Goal: Task Accomplishment & Management: Use online tool/utility

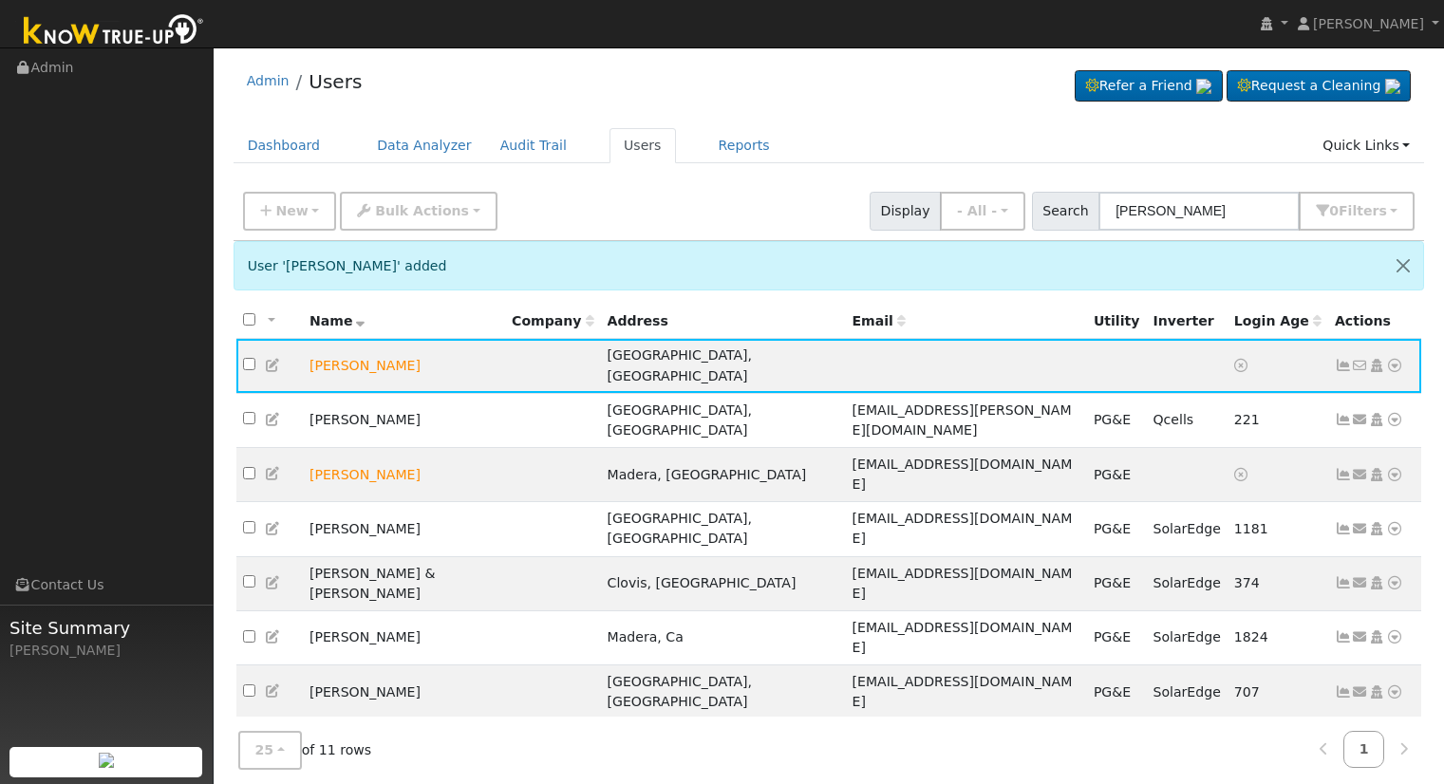
scroll to position [3, 0]
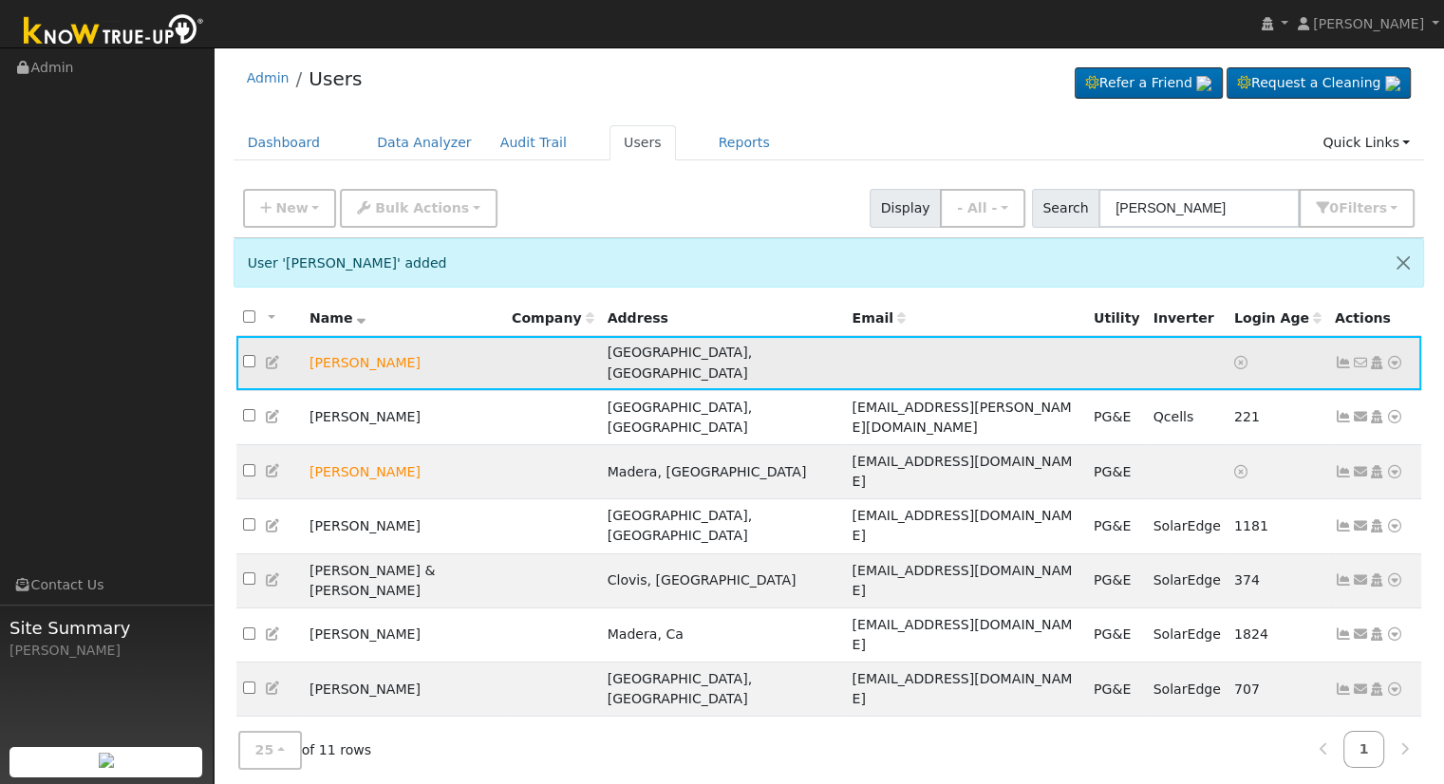
click at [1394, 356] on icon at bounding box center [1394, 362] width 17 height 13
click at [270, 356] on icon at bounding box center [273, 362] width 17 height 13
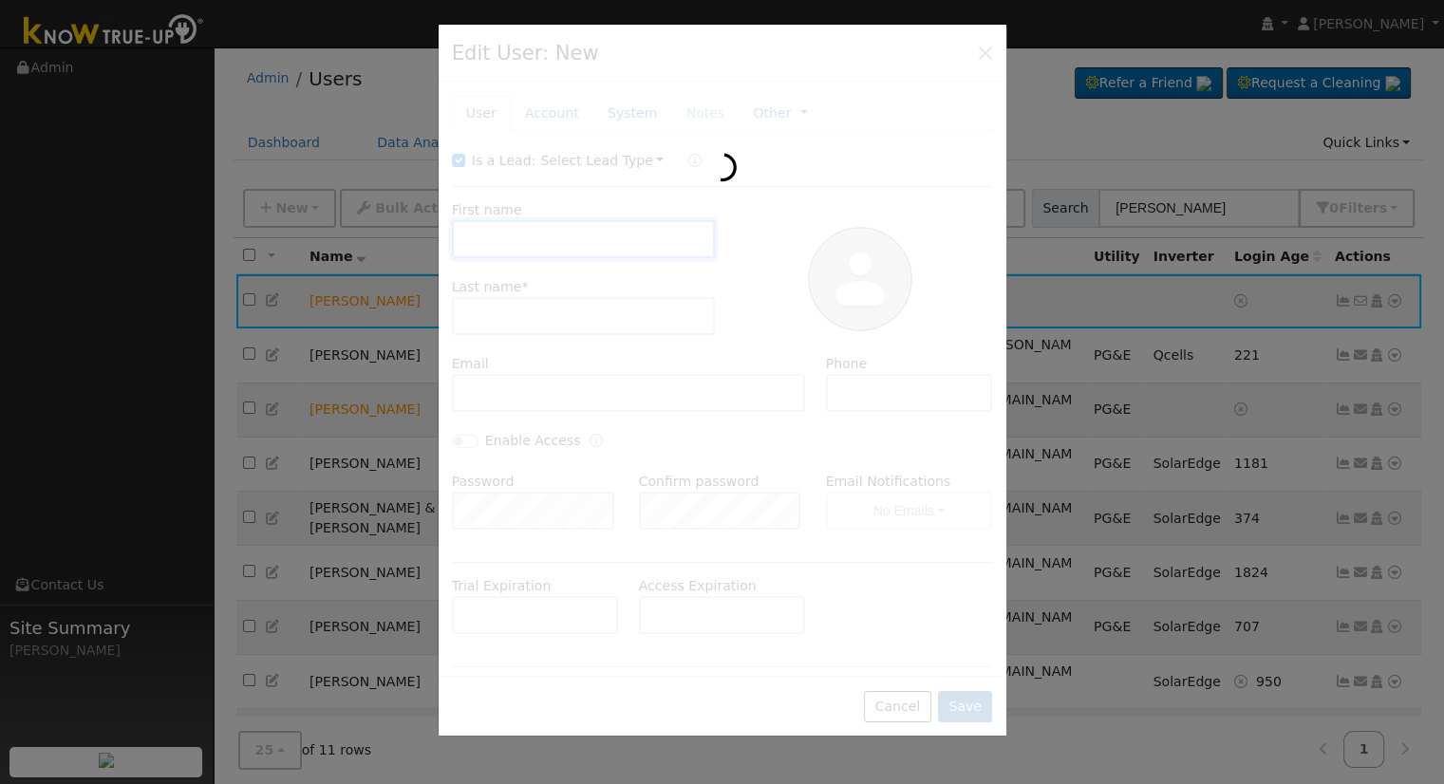
type input "[PERSON_NAME]"
type input "Default Account"
type input "[STREET_ADDRESS]"
type input "Selma"
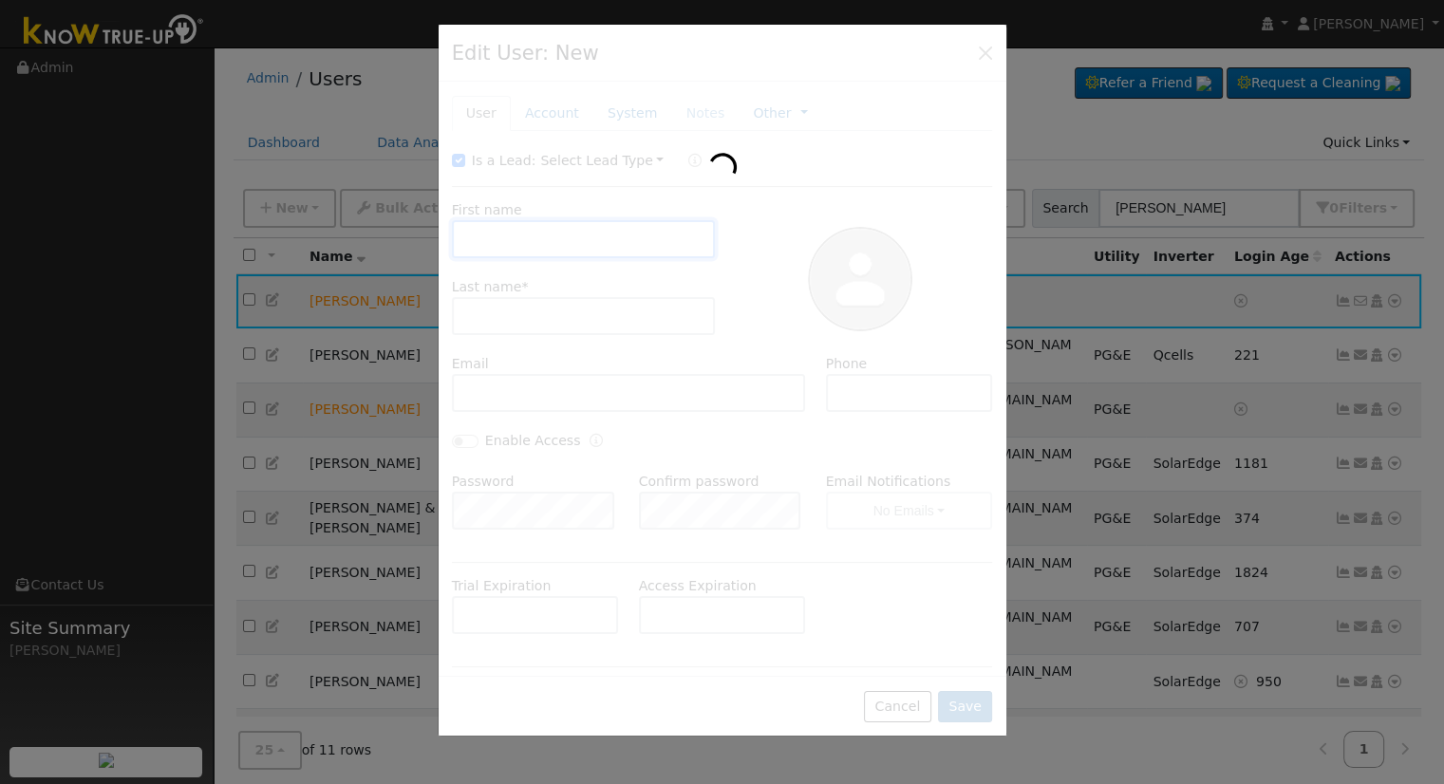
type input "CA"
type input "93662"
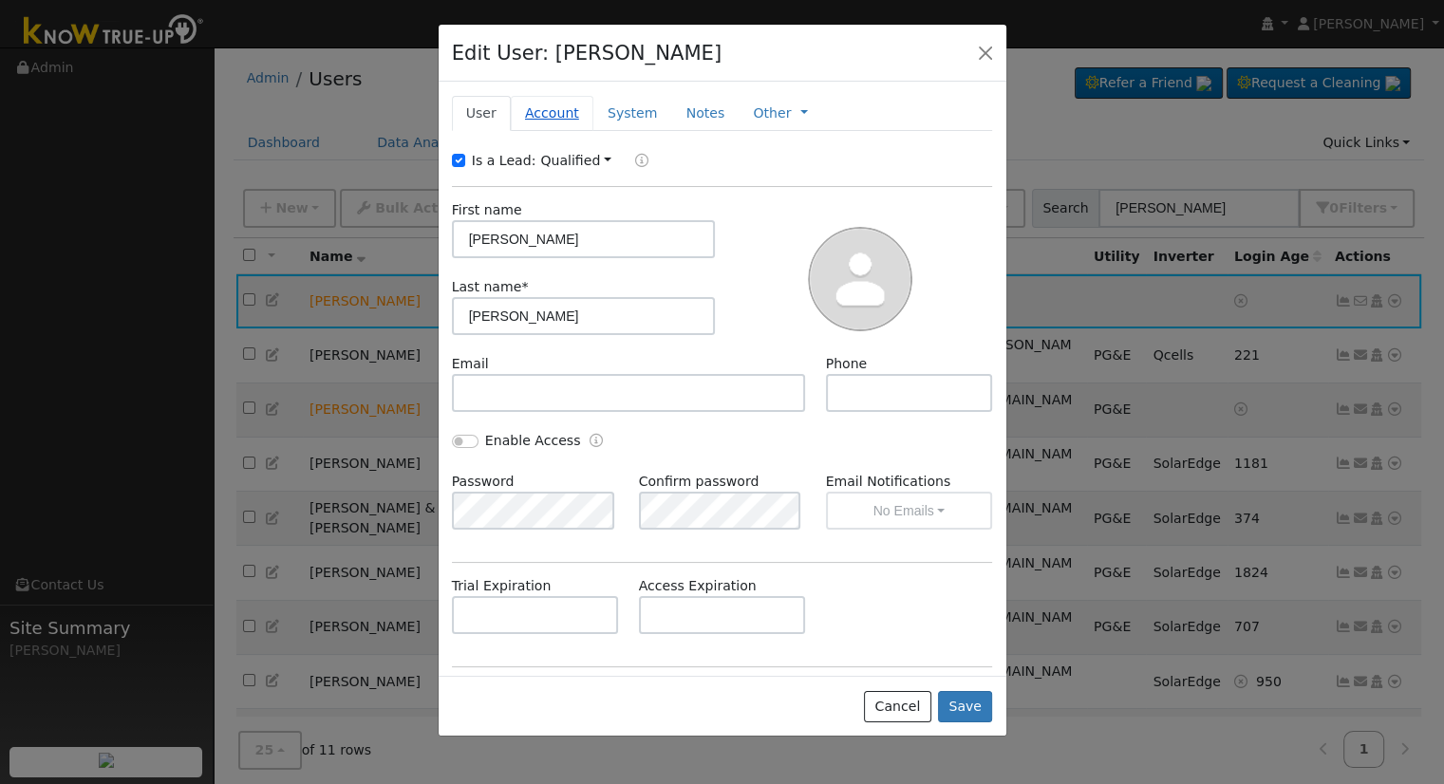
click at [544, 110] on link "Account" at bounding box center [552, 113] width 83 height 35
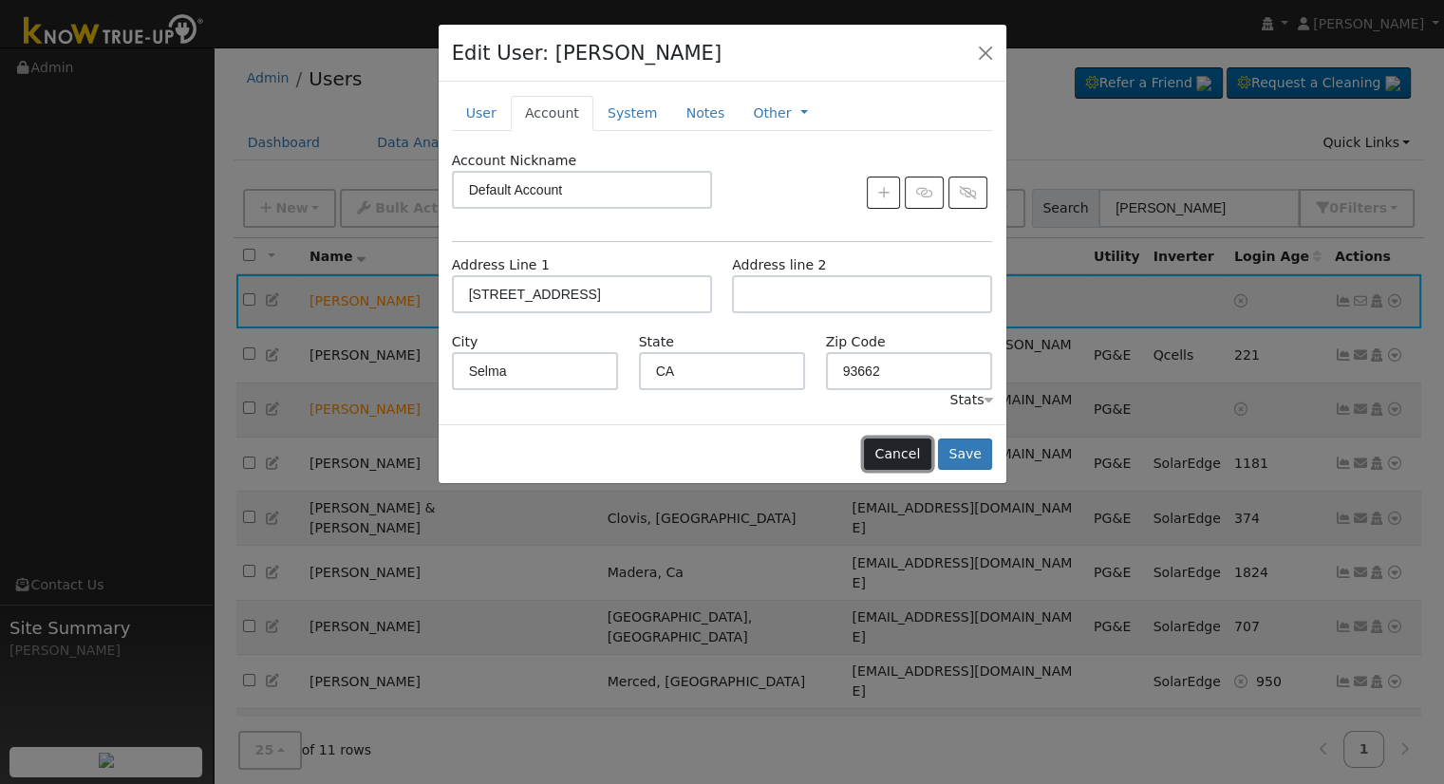
click at [889, 460] on button "Cancel" at bounding box center [897, 455] width 67 height 32
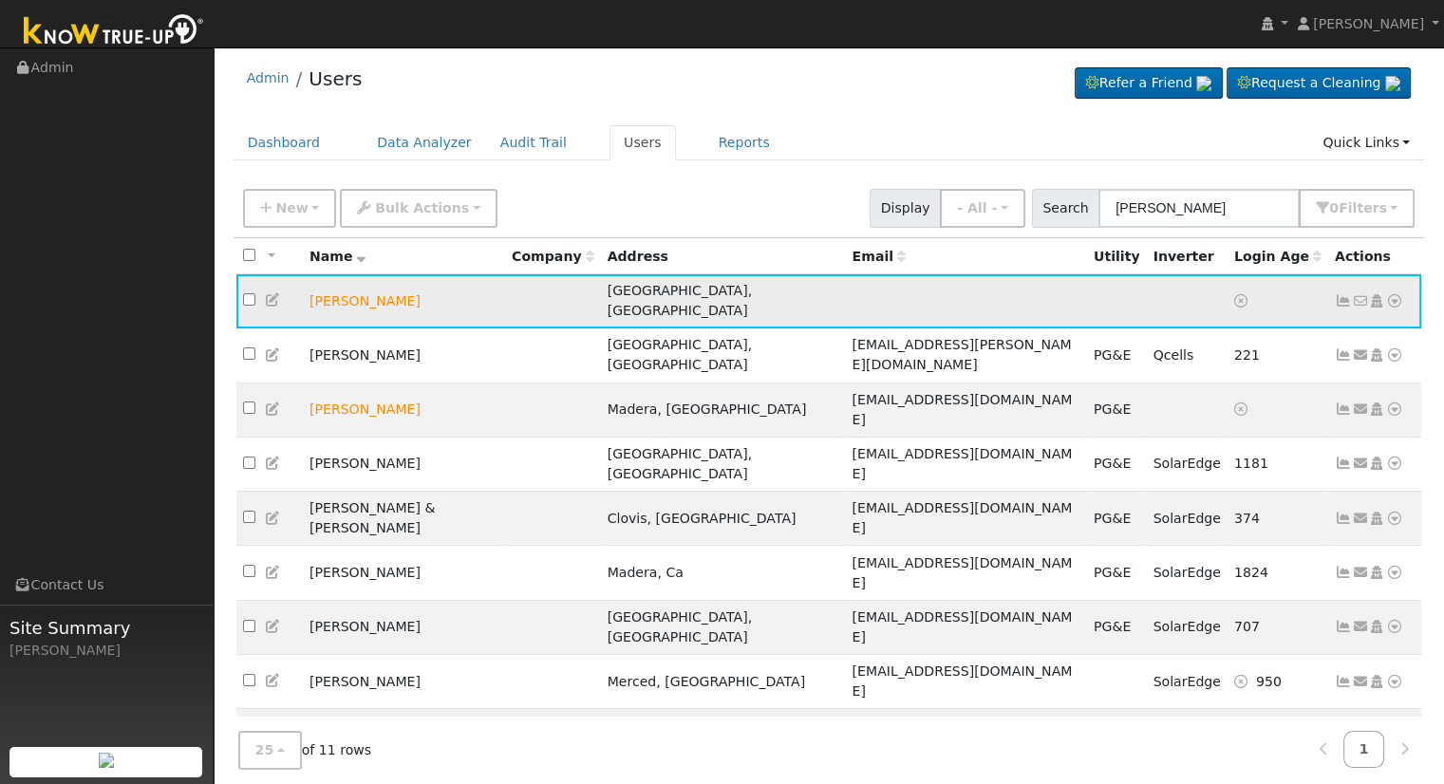
click at [1395, 294] on icon at bounding box center [1394, 300] width 17 height 13
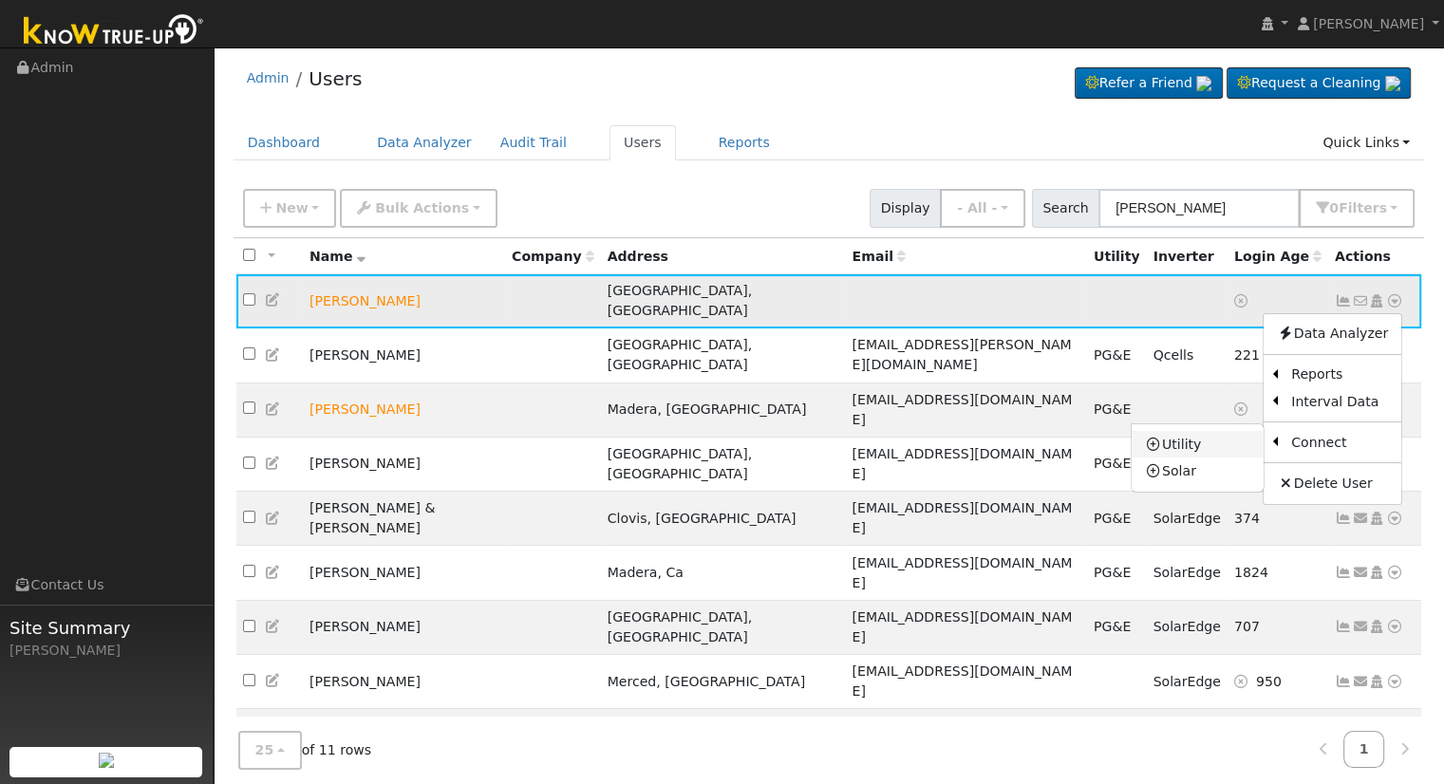
click at [1206, 434] on link "Utility" at bounding box center [1197, 444] width 132 height 27
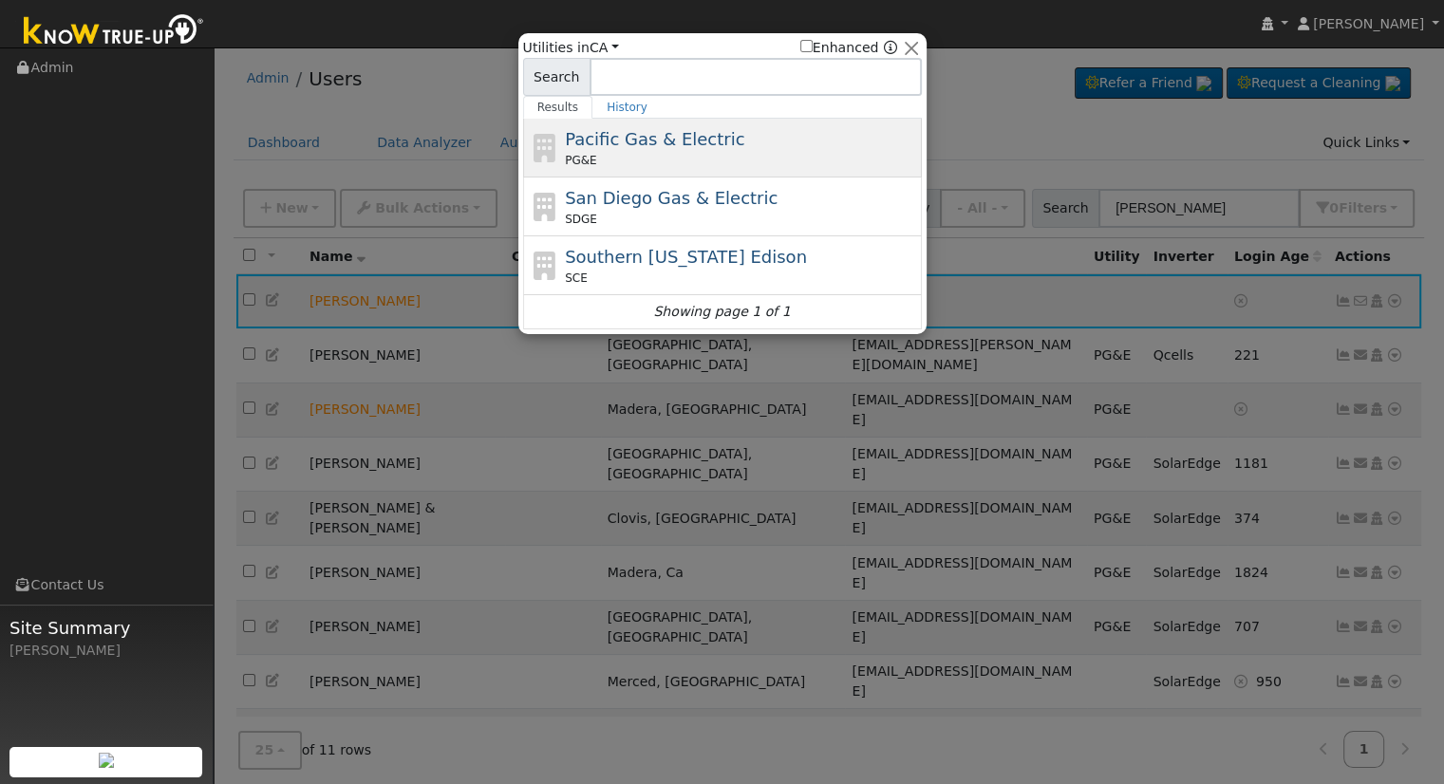
click at [607, 140] on span "Pacific Gas & Electric" at bounding box center [654, 139] width 179 height 20
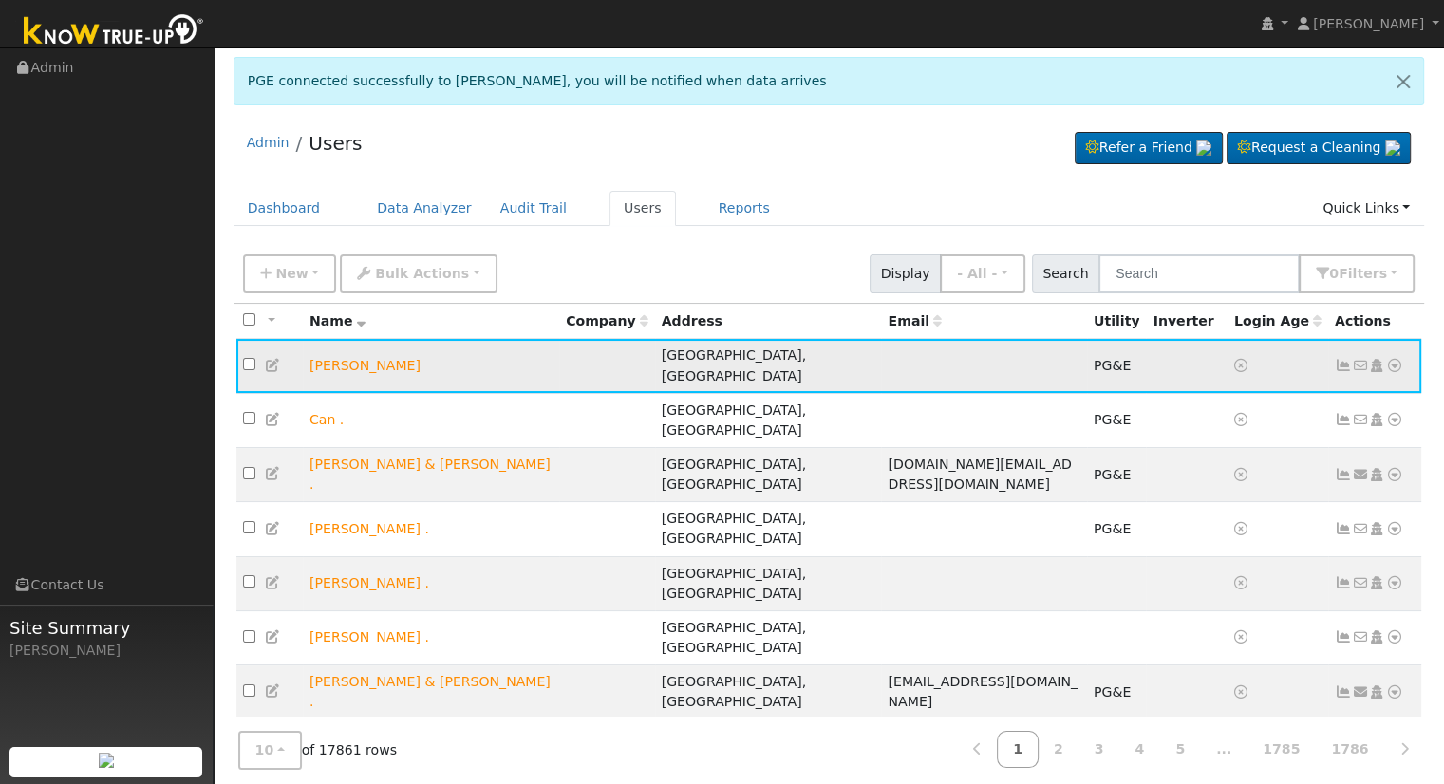
click at [1396, 359] on icon at bounding box center [1394, 365] width 17 height 13
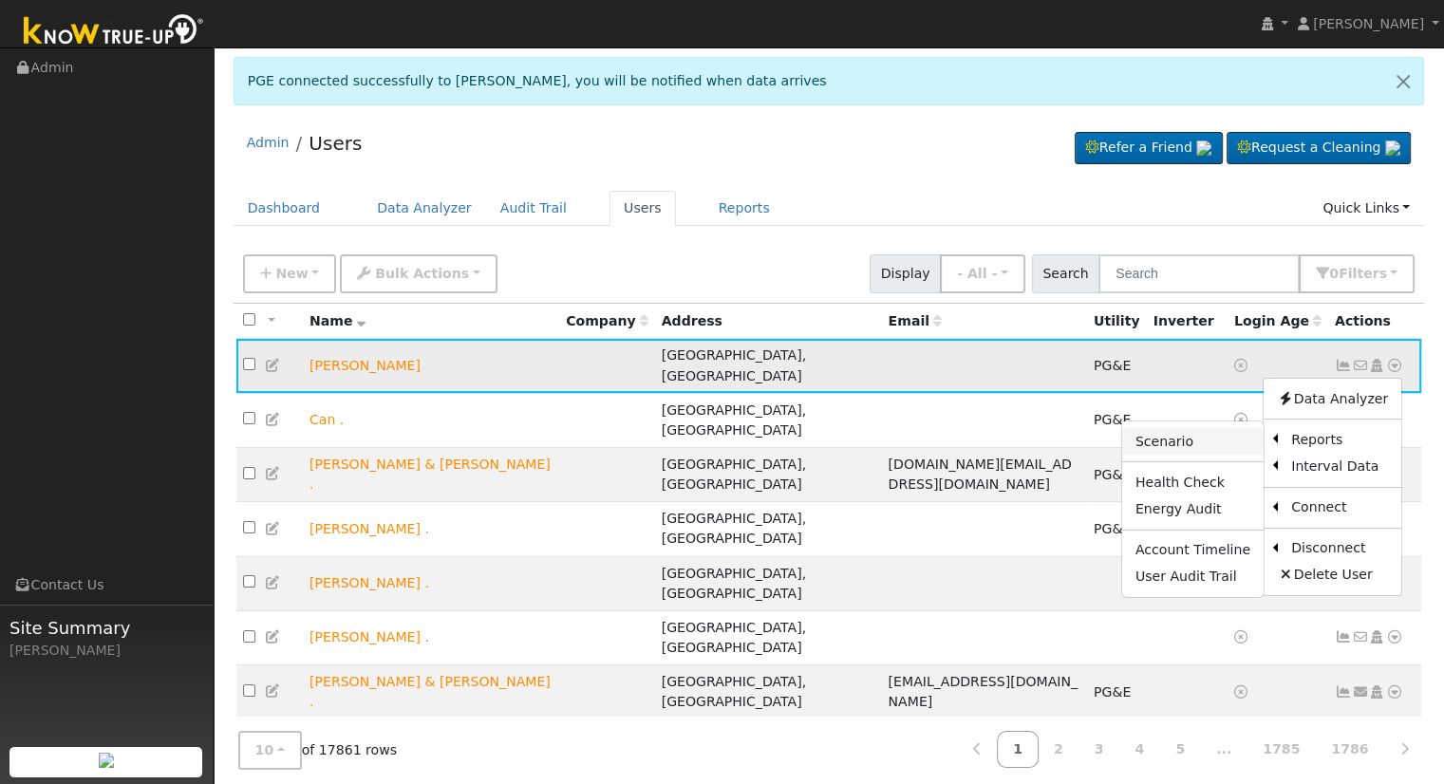
click at [1163, 430] on link "Scenario" at bounding box center [1192, 441] width 141 height 27
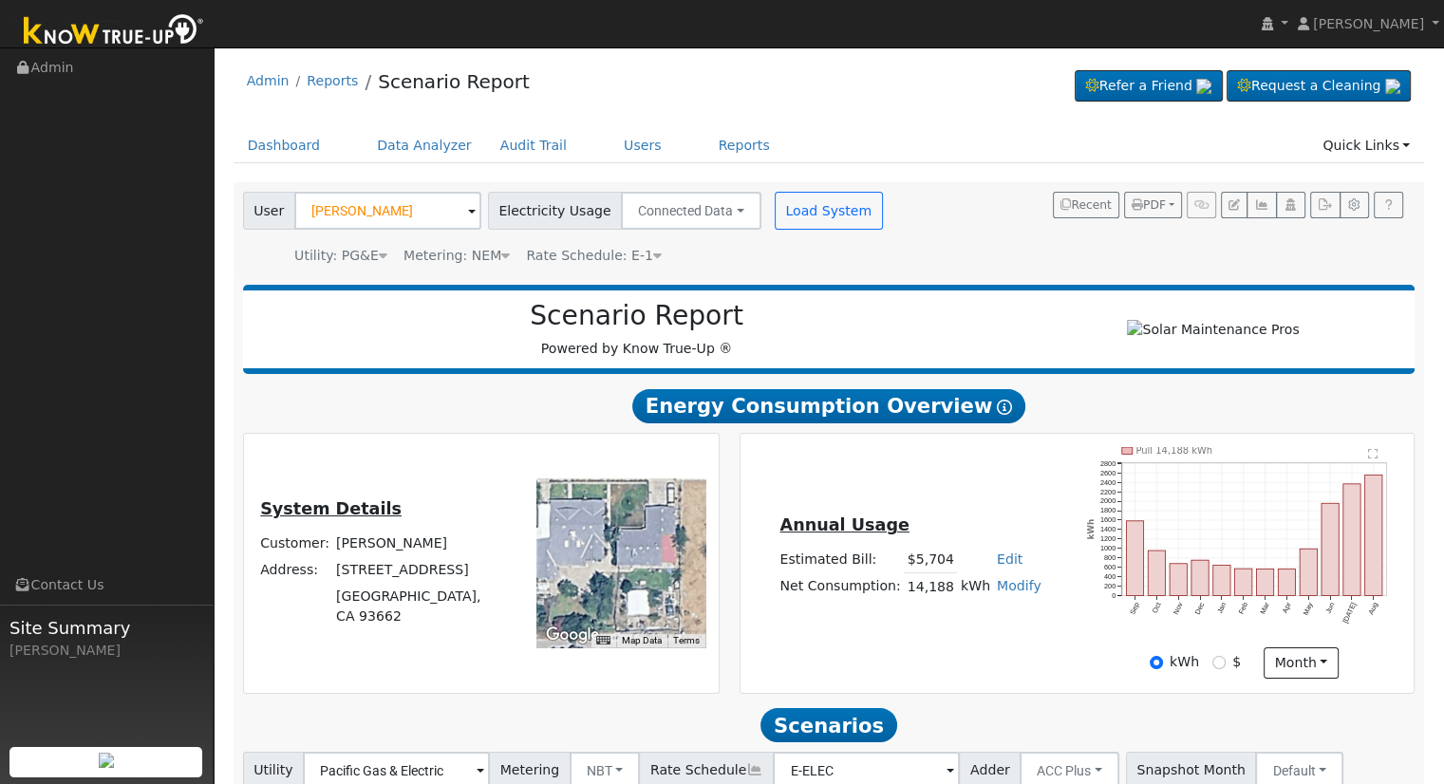
click at [1000, 561] on link "Edit" at bounding box center [1010, 558] width 26 height 15
type input "6526"
click at [1023, 508] on div "Annual Usage Estimated Bill: $5,704 Edit Estimated Bill $ 6526 Annual Net Consu…" at bounding box center [1076, 563] width 667 height 232
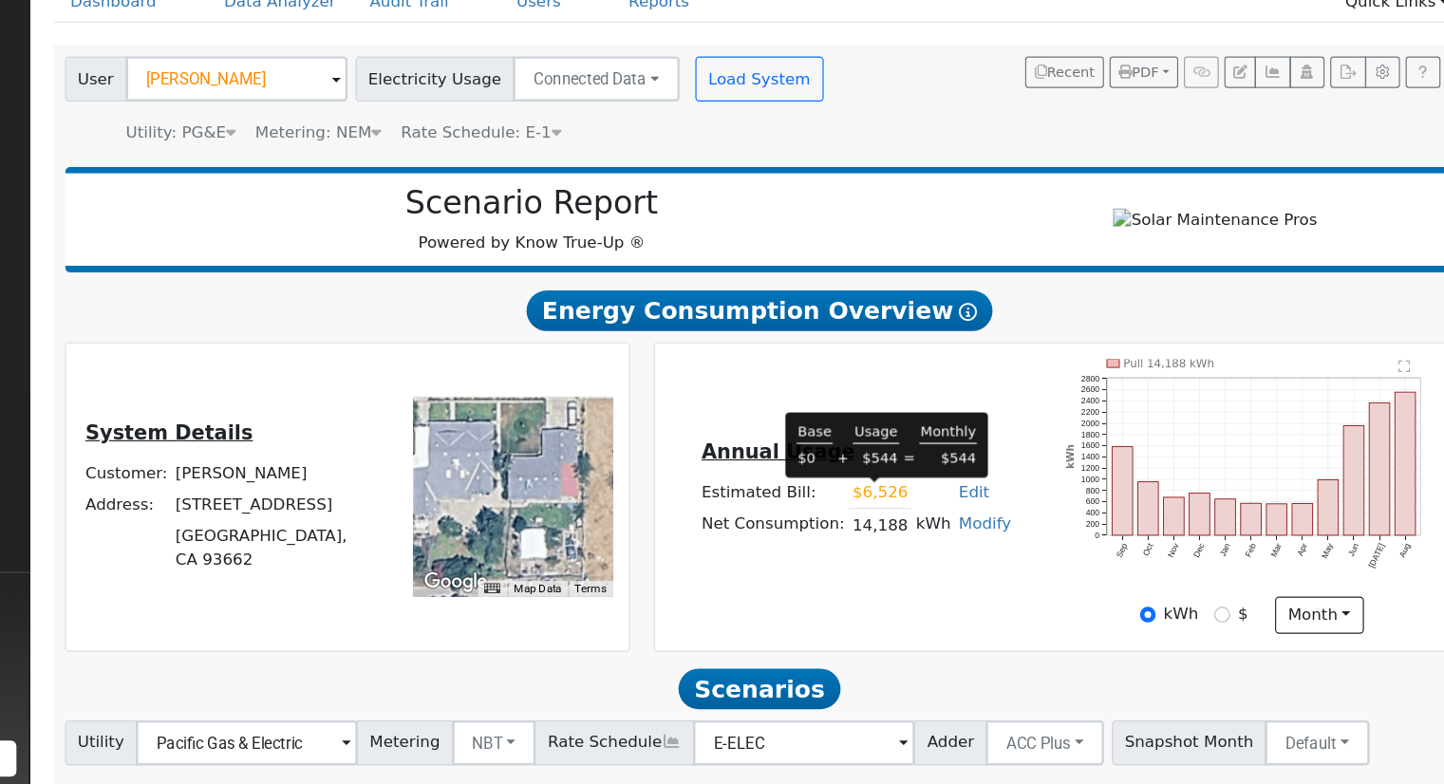
scroll to position [27, 0]
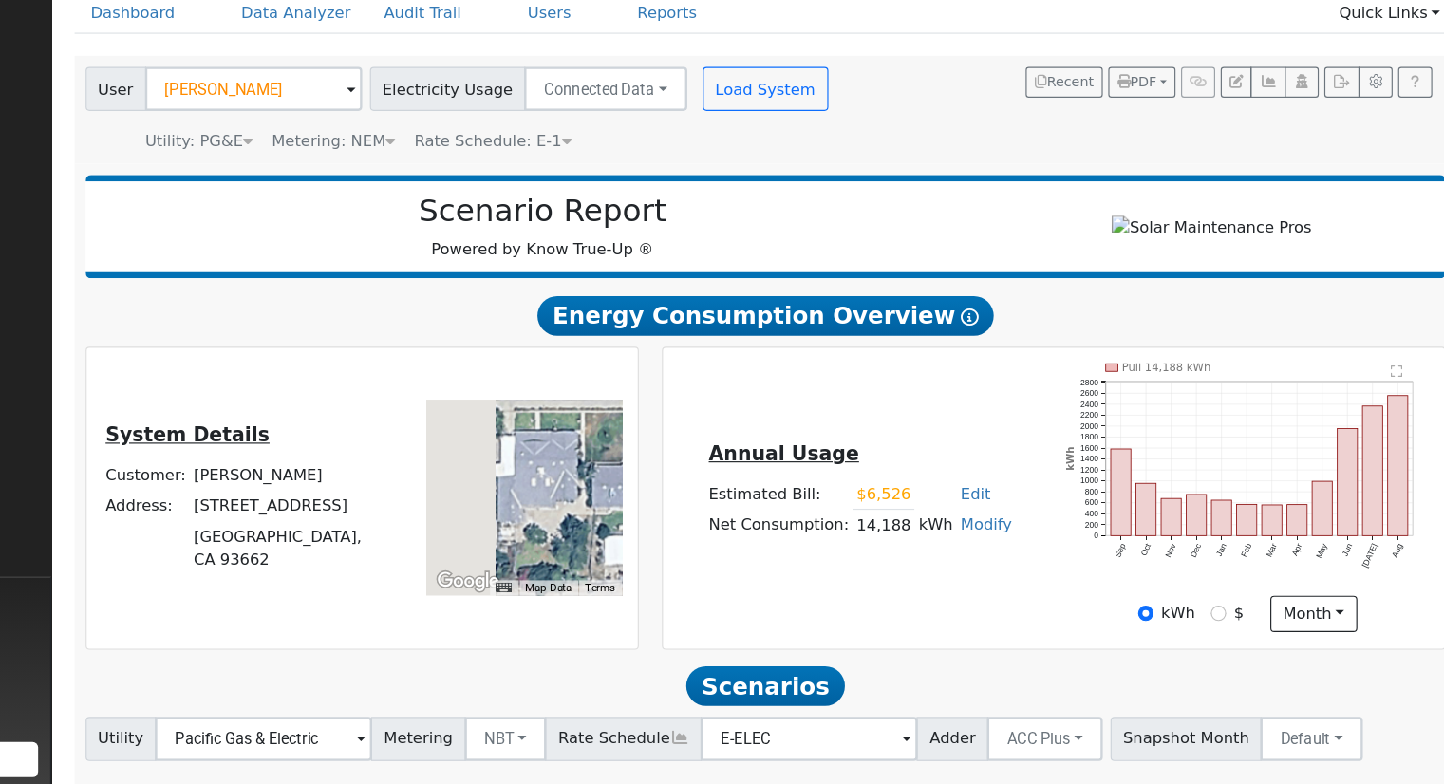
drag, startPoint x: 635, startPoint y: 540, endPoint x: 701, endPoint y: 547, distance: 66.8
click at [701, 547] on div at bounding box center [620, 536] width 169 height 169
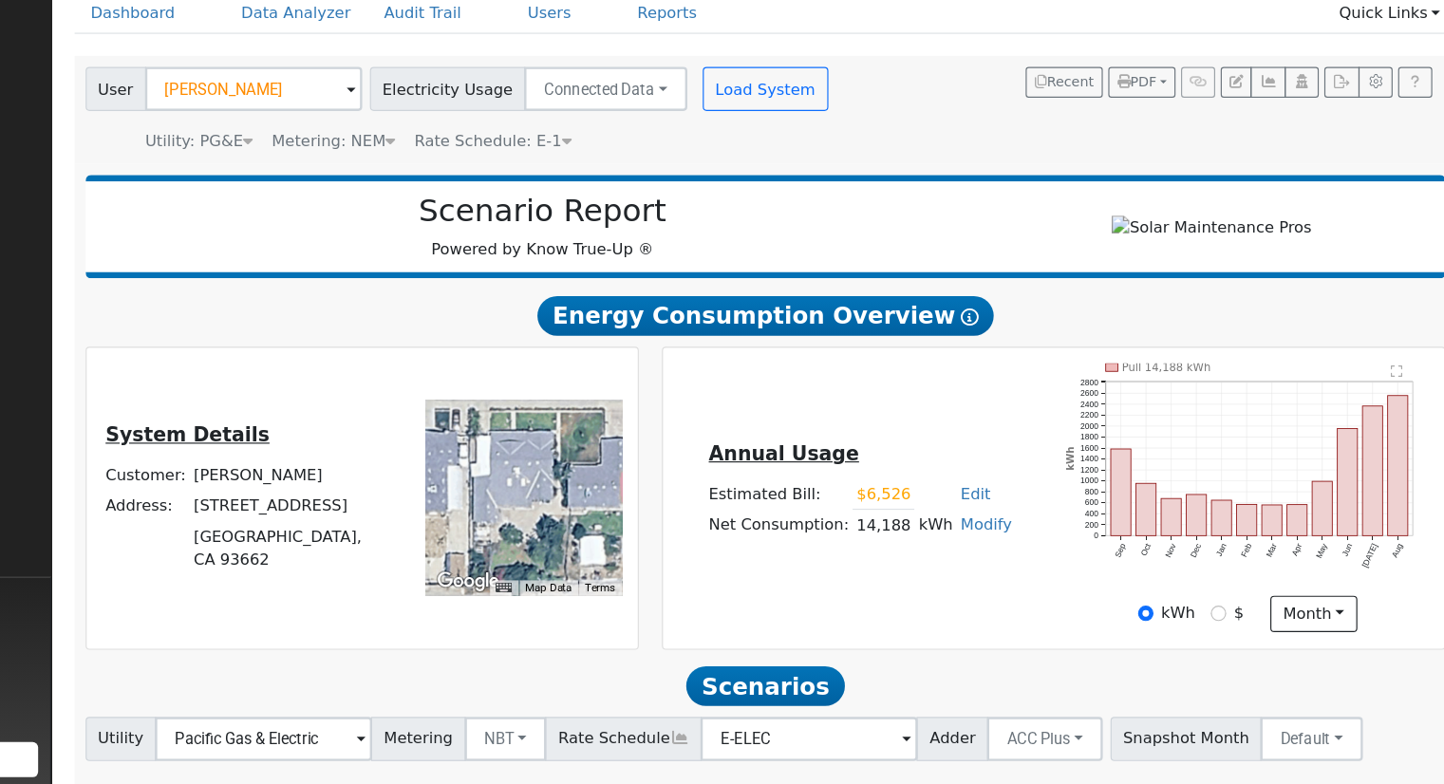
drag, startPoint x: 654, startPoint y: 544, endPoint x: 620, endPoint y: 544, distance: 34.2
click at [620, 544] on div at bounding box center [620, 536] width 169 height 169
click at [626, 564] on div at bounding box center [620, 536] width 169 height 169
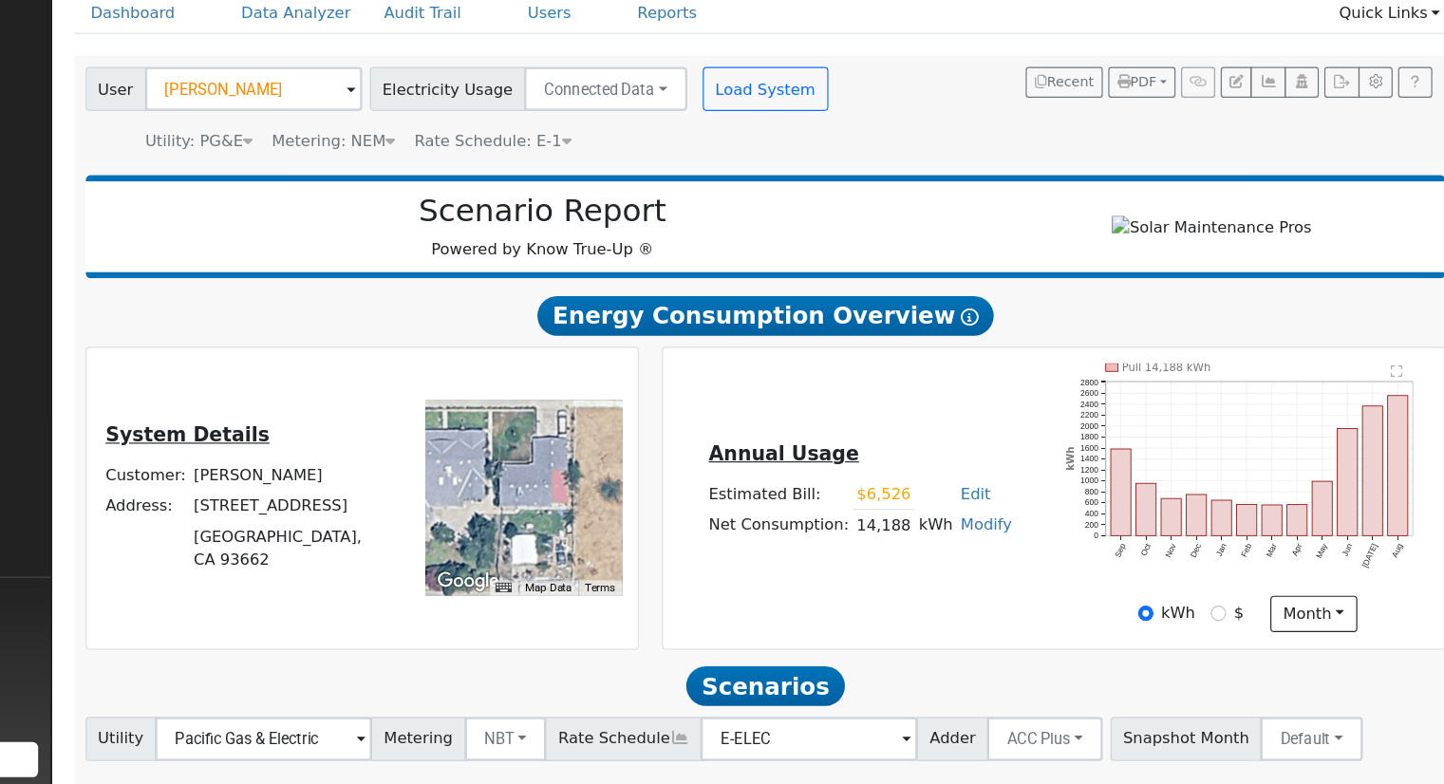
drag, startPoint x: 620, startPoint y: 544, endPoint x: 571, endPoint y: 543, distance: 48.4
click at [571, 543] on div at bounding box center [620, 536] width 169 height 169
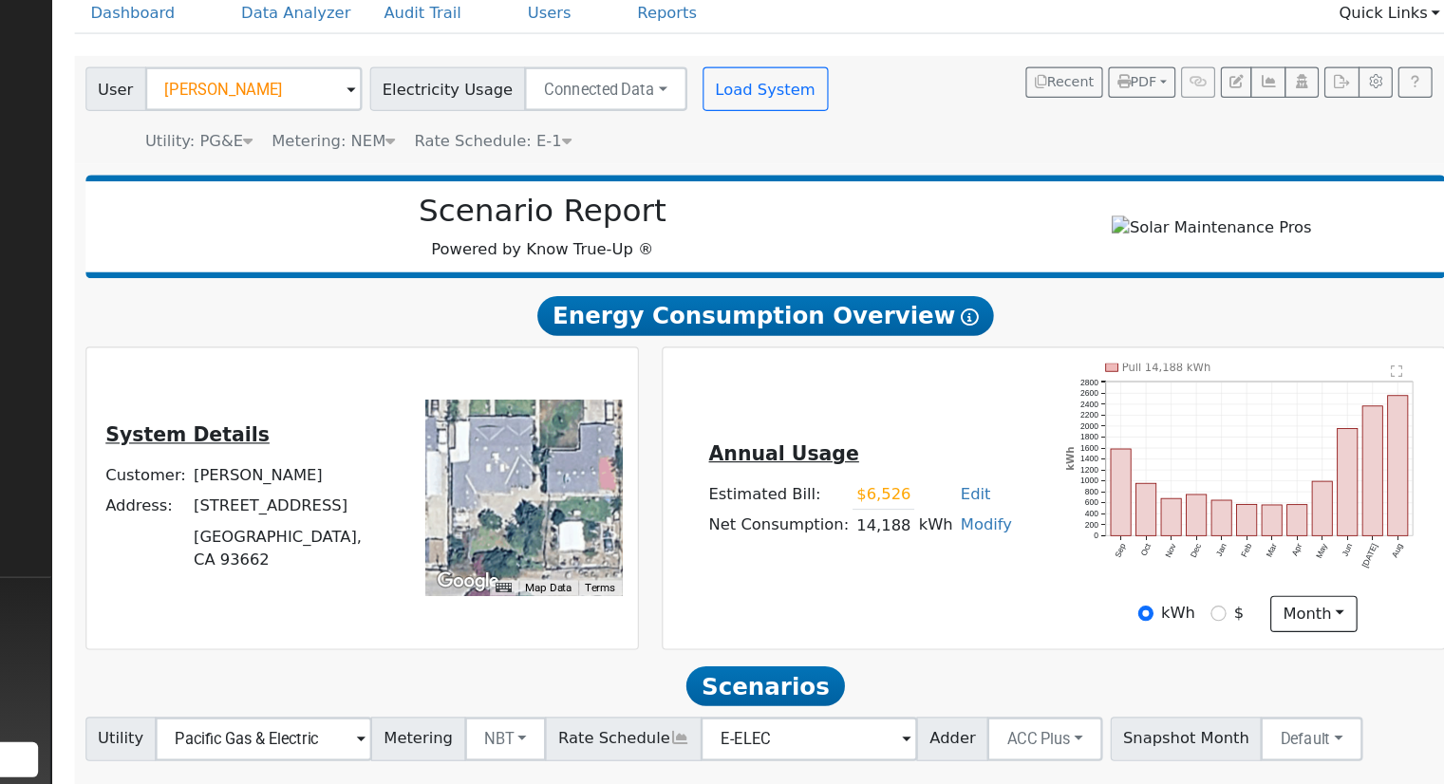
drag, startPoint x: 647, startPoint y: 566, endPoint x: 690, endPoint y: 546, distance: 47.1
click at [690, 546] on div at bounding box center [620, 536] width 169 height 169
drag, startPoint x: 626, startPoint y: 551, endPoint x: 691, endPoint y: 547, distance: 64.7
click at [691, 547] on div at bounding box center [620, 536] width 169 height 169
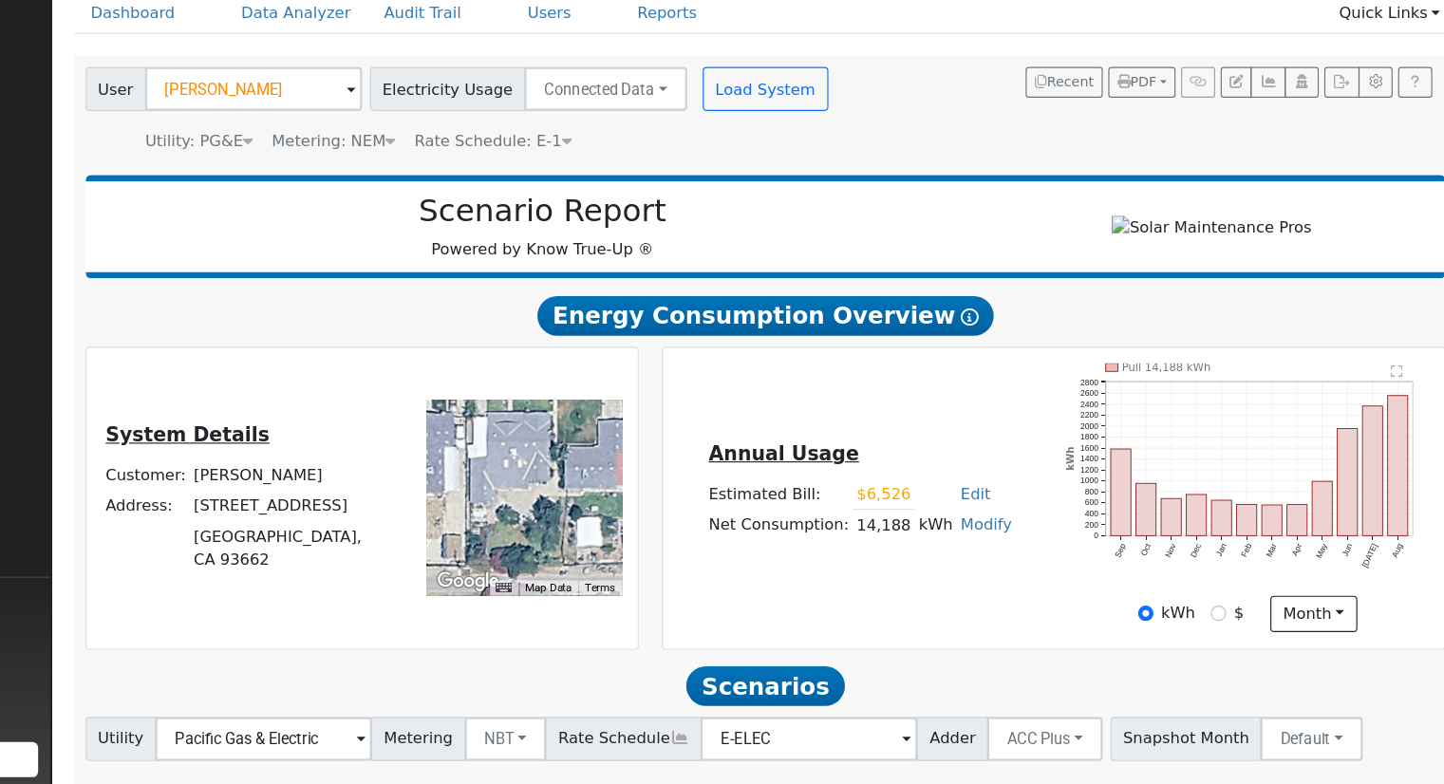
drag, startPoint x: 631, startPoint y: 543, endPoint x: 589, endPoint y: 544, distance: 42.7
click at [589, 544] on div at bounding box center [620, 536] width 169 height 169
drag, startPoint x: 905, startPoint y: 569, endPoint x: 984, endPoint y: 579, distance: 80.4
click at [984, 574] on tr "Net Consumption: 14,188 kWh Modify Add Consumption Add Electric Vehicle Add Con…" at bounding box center [910, 561] width 268 height 28
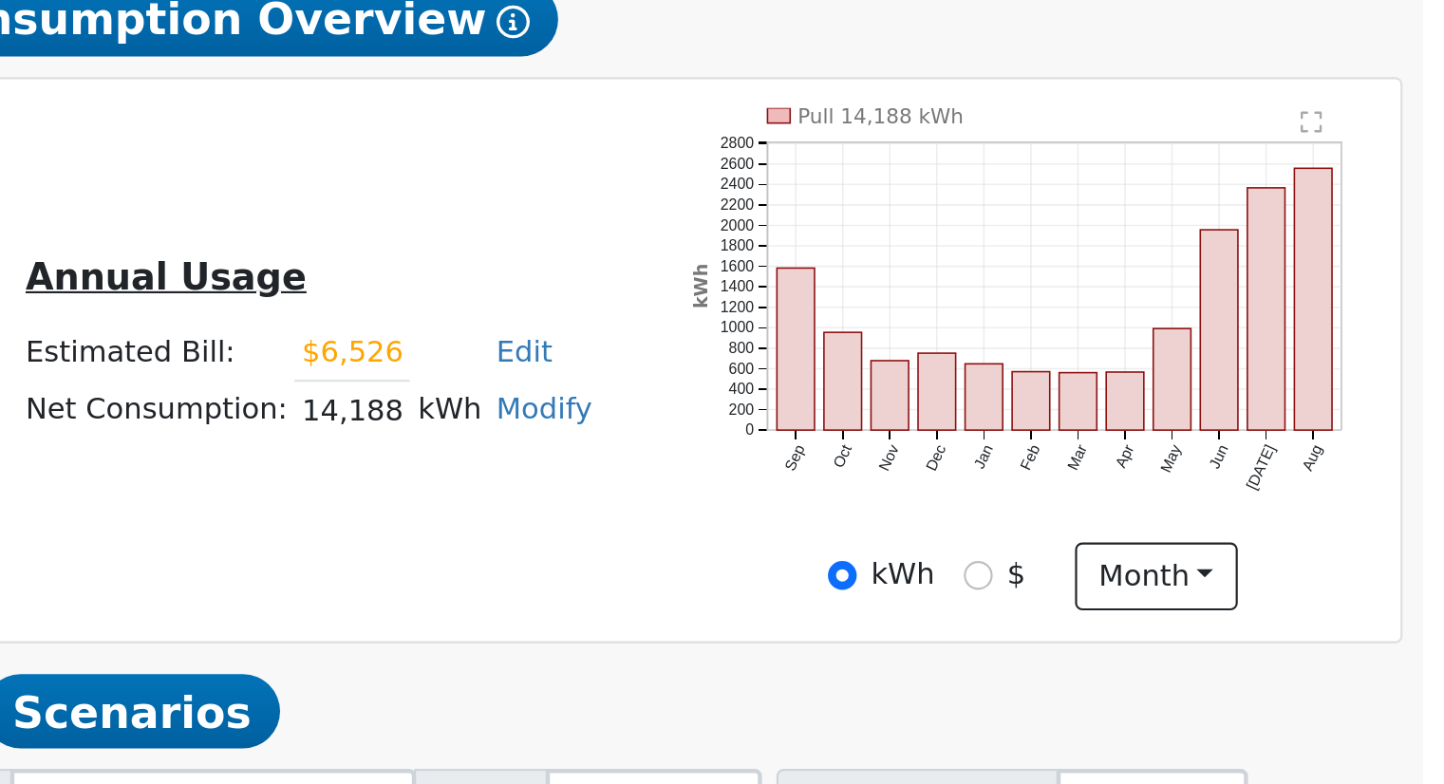
click at [843, 611] on div "Annual Usage Estimated Bill: $6,526 Edit Estimated Bill $ 6526 Annual Net Consu…" at bounding box center [1076, 536] width 667 height 232
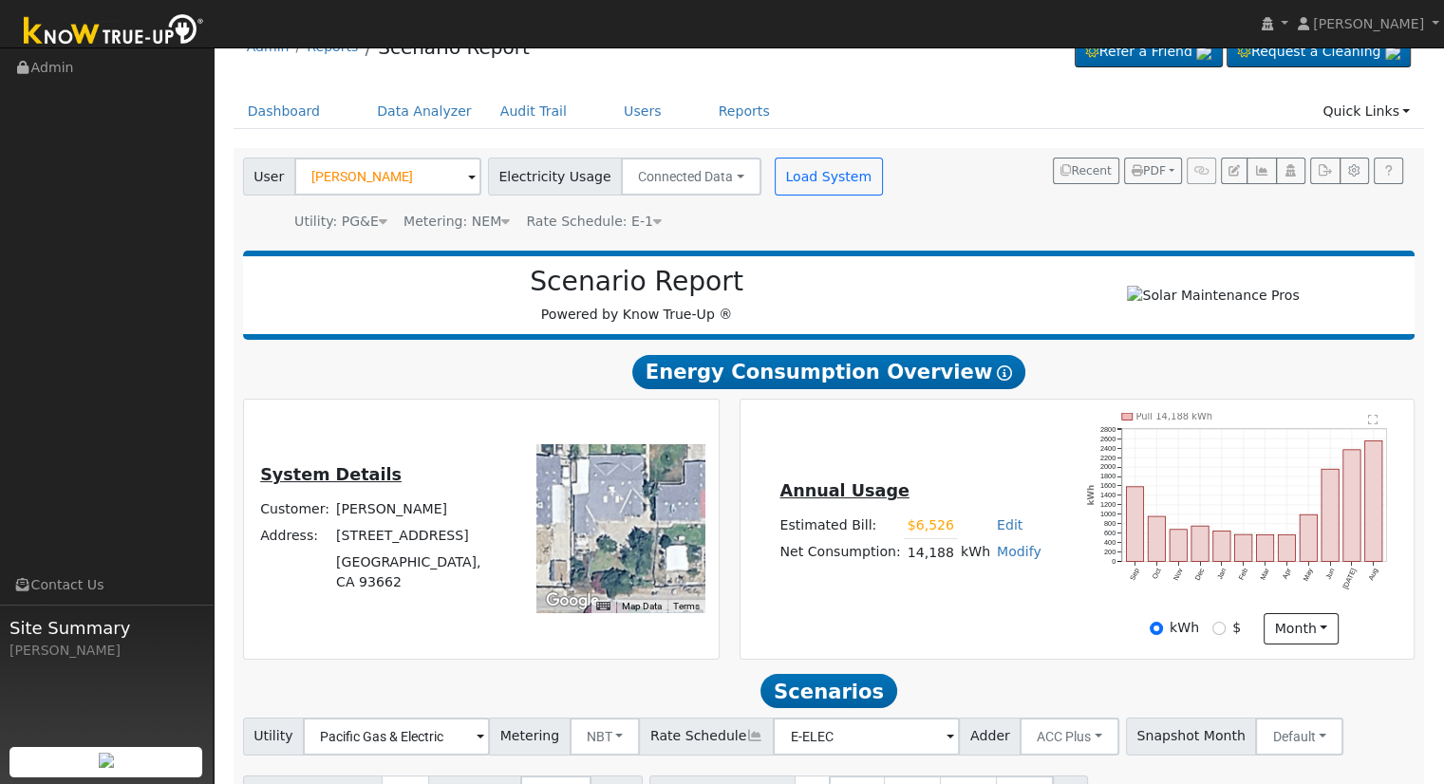
scroll to position [148, 0]
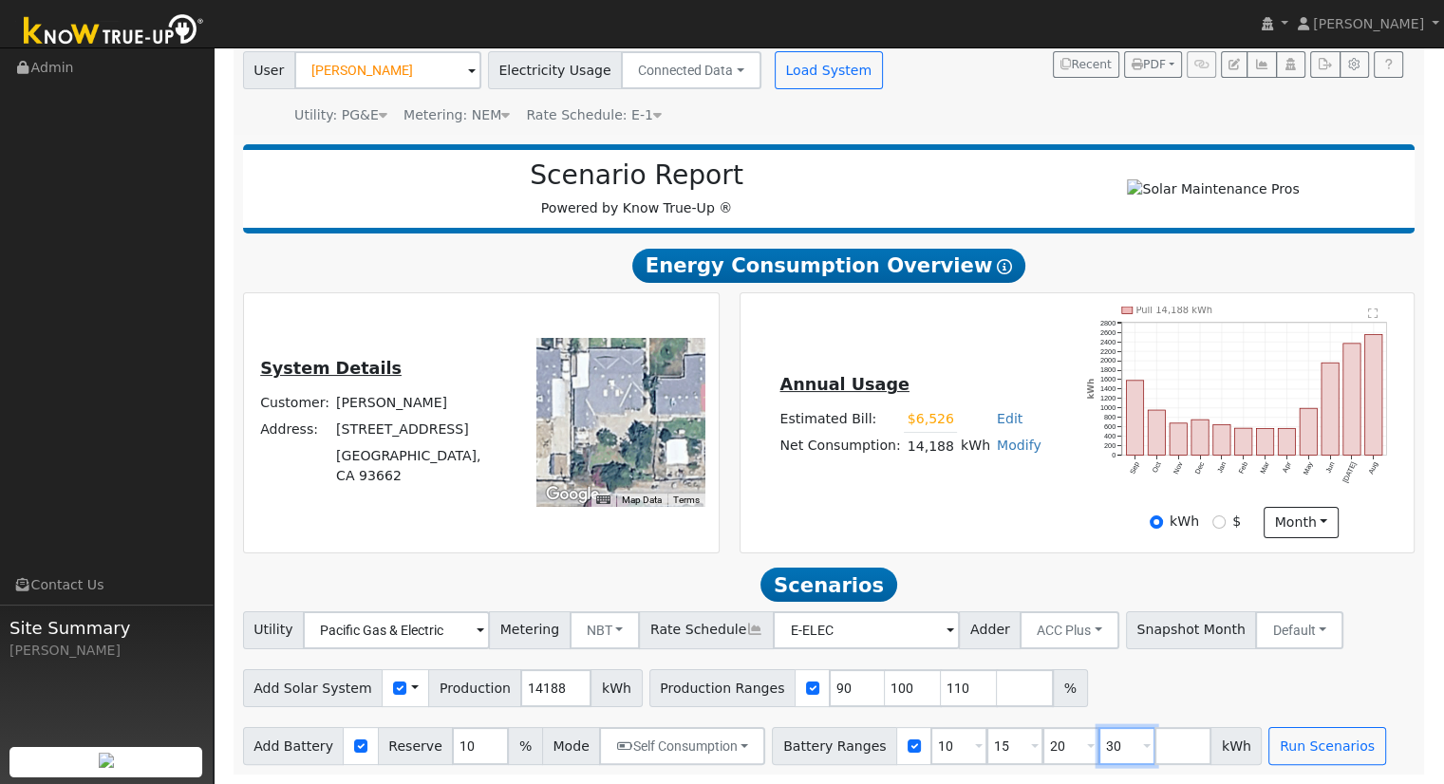
click at [1098, 748] on input "30" at bounding box center [1126, 746] width 57 height 38
type input "3"
click at [941, 683] on input "110" at bounding box center [969, 688] width 57 height 38
type input "1"
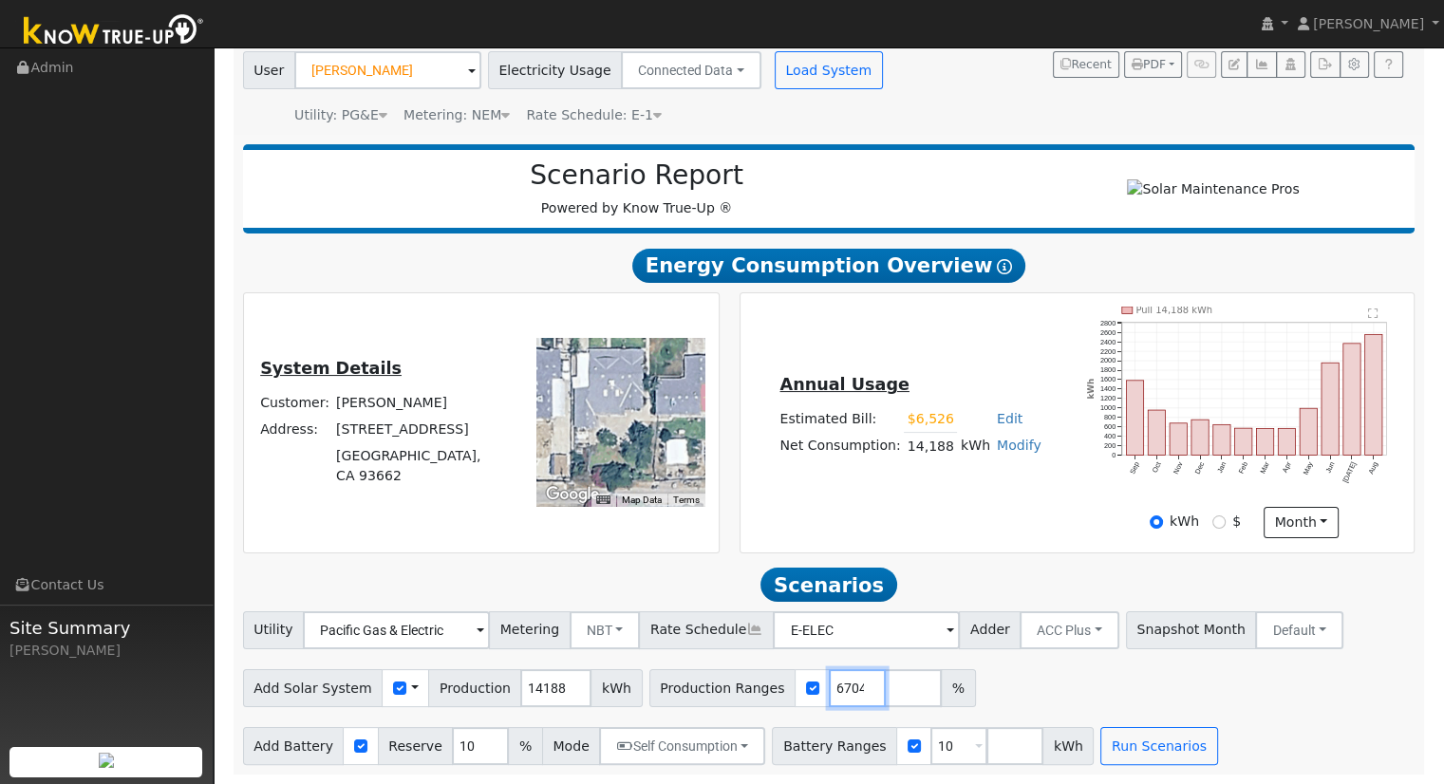
scroll to position [0, 42]
type input "122.667043"
click at [1127, 680] on div "Add Solar System Use CSV Data Production 14188 kWh Production Ranges 122.667043…" at bounding box center [828, 685] width 1179 height 45
click at [930, 746] on input "10" at bounding box center [958, 746] width 57 height 38
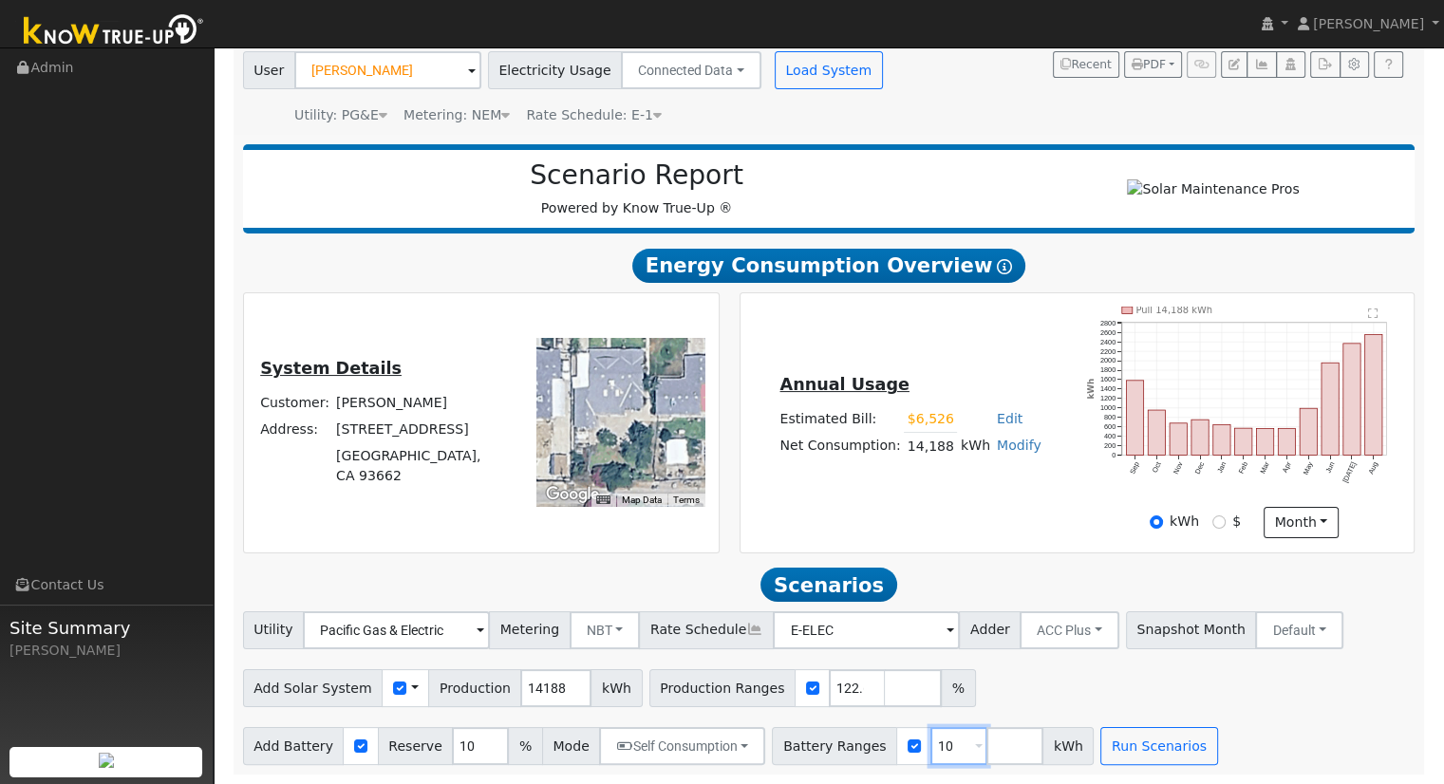
type input "1"
type input "20"
click at [986, 733] on input "number" at bounding box center [1014, 746] width 57 height 38
type input "27"
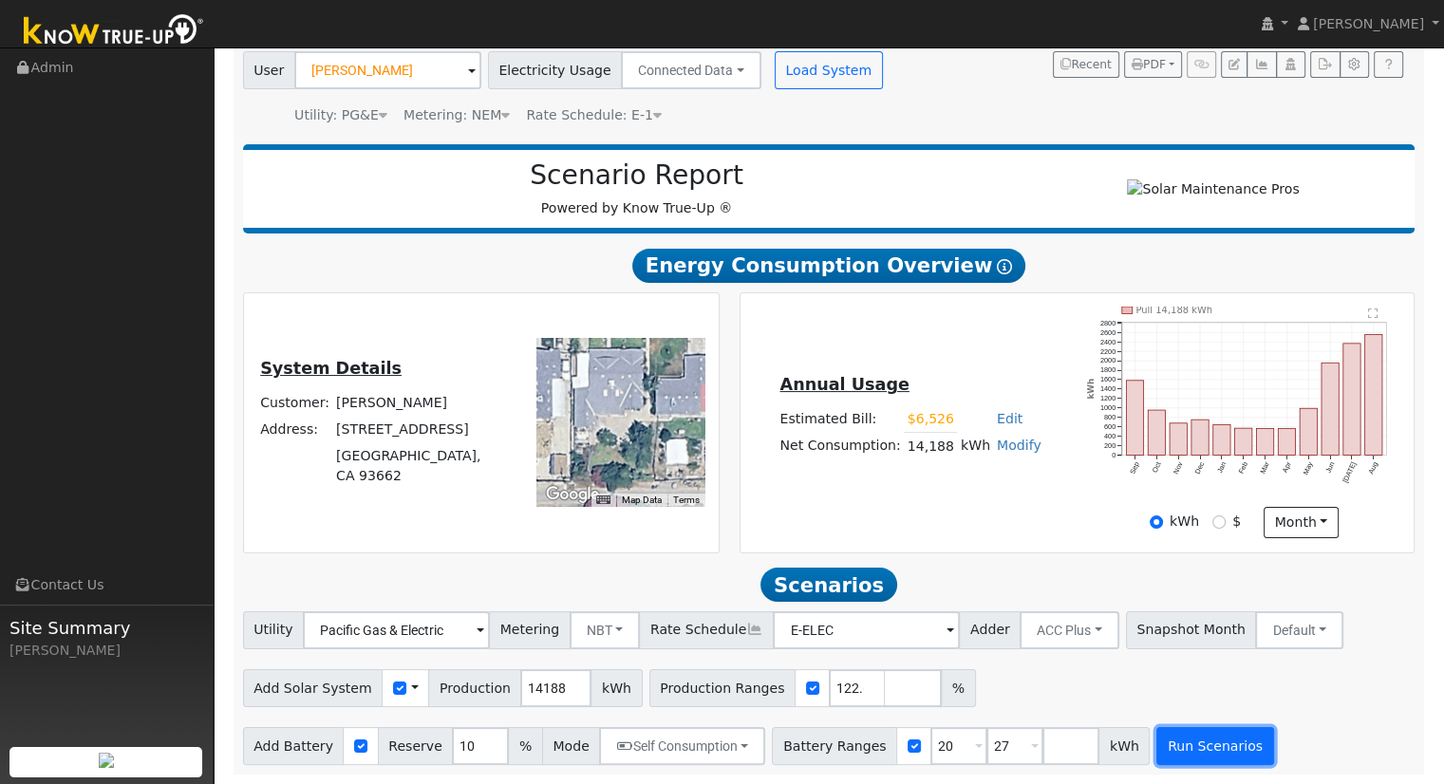
click at [1184, 744] on button "Run Scenarios" at bounding box center [1214, 746] width 117 height 38
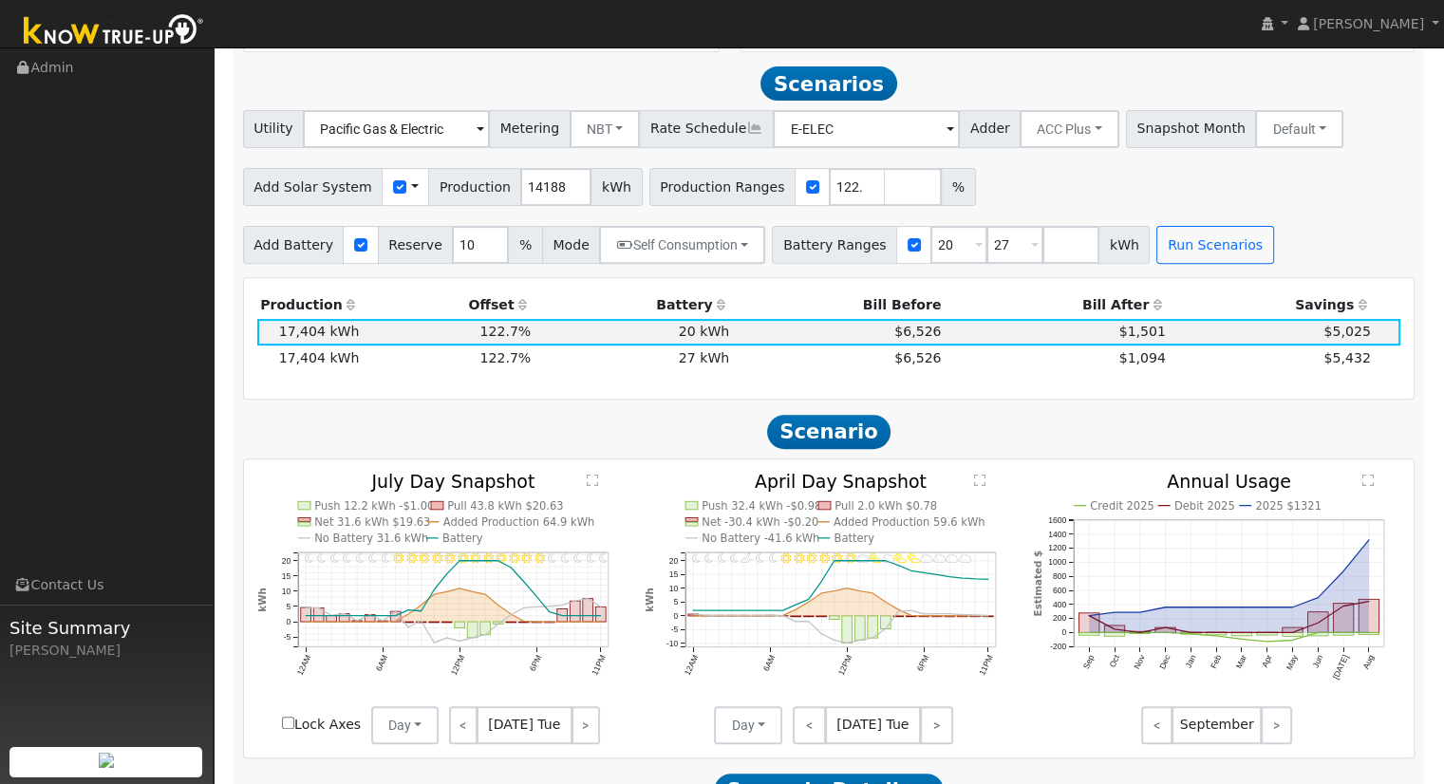
scroll to position [657, 0]
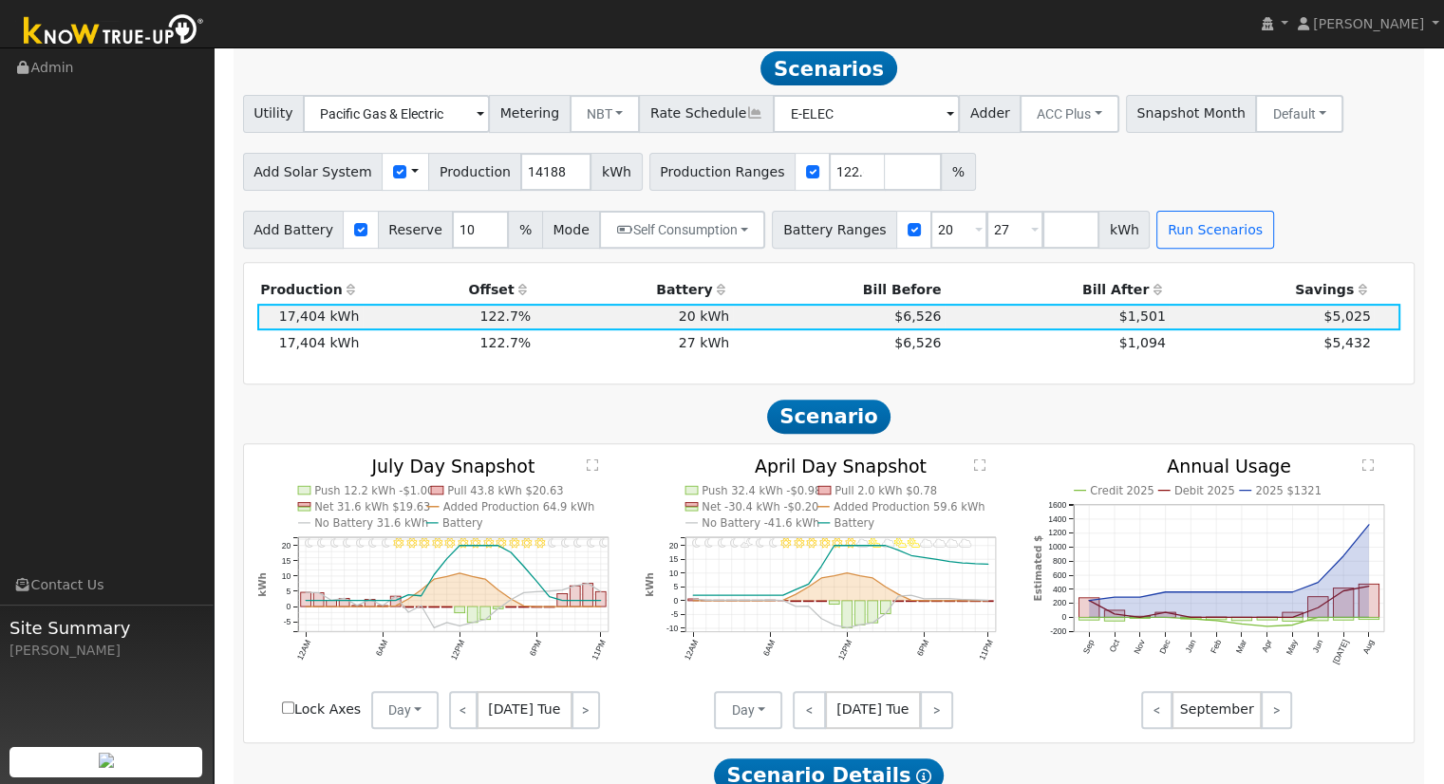
click at [1004, 185] on div "Add Solar System Use CSV Data Production 14188 kWh Production Ranges 122.667043…" at bounding box center [828, 168] width 1179 height 45
click at [1152, 349] on span "$1,094" at bounding box center [1142, 342] width 47 height 15
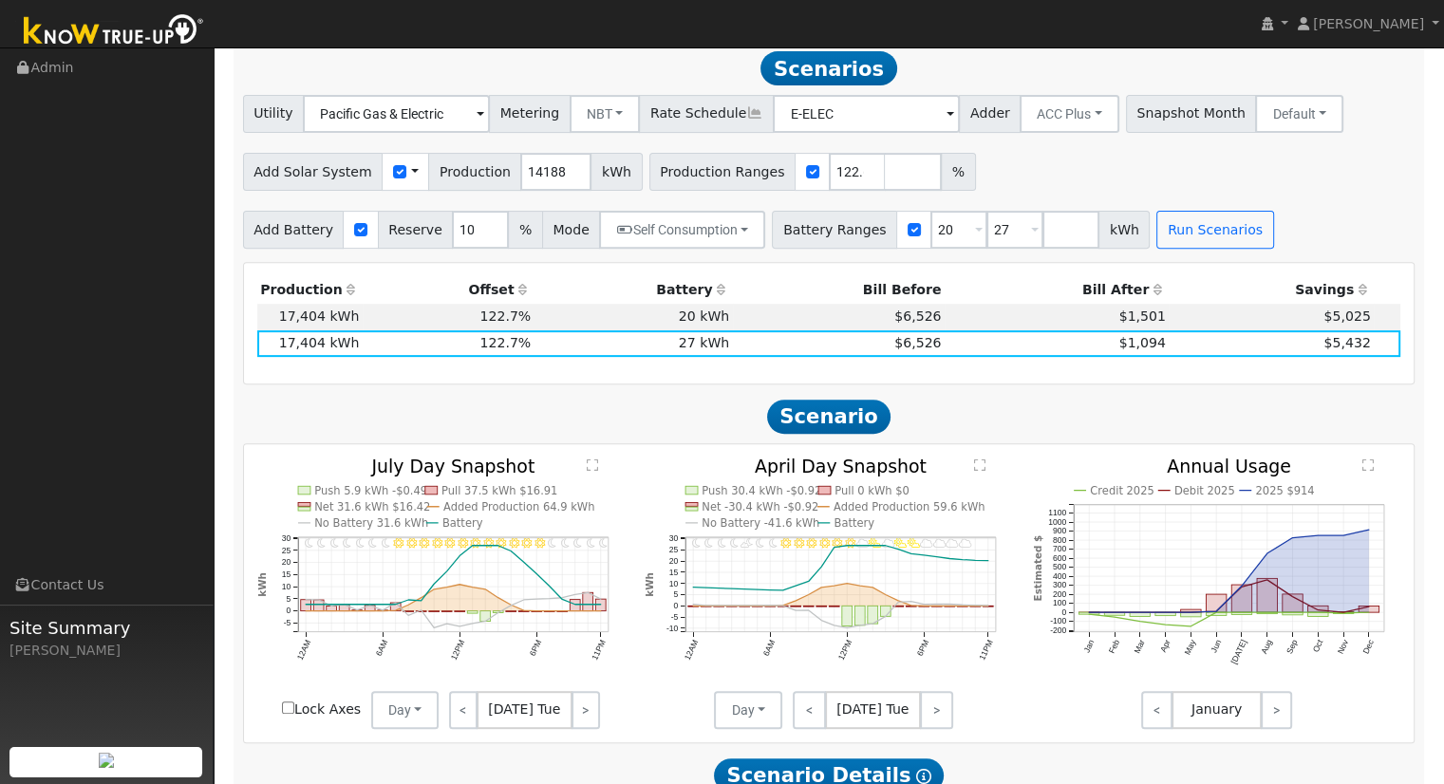
click at [1017, 158] on div "Add Solar System Use CSV Data Production 14188 kWh Production Ranges 122.667043…" at bounding box center [828, 168] width 1179 height 45
drag, startPoint x: 1041, startPoint y: 121, endPoint x: 1047, endPoint y: 133, distance: 12.7
click at [1042, 122] on button "ACC Plus" at bounding box center [1069, 114] width 100 height 38
click at [1056, 216] on link "SB-535" at bounding box center [1048, 209] width 132 height 27
click at [1158, 232] on button "Run Scenarios" at bounding box center [1214, 230] width 117 height 38
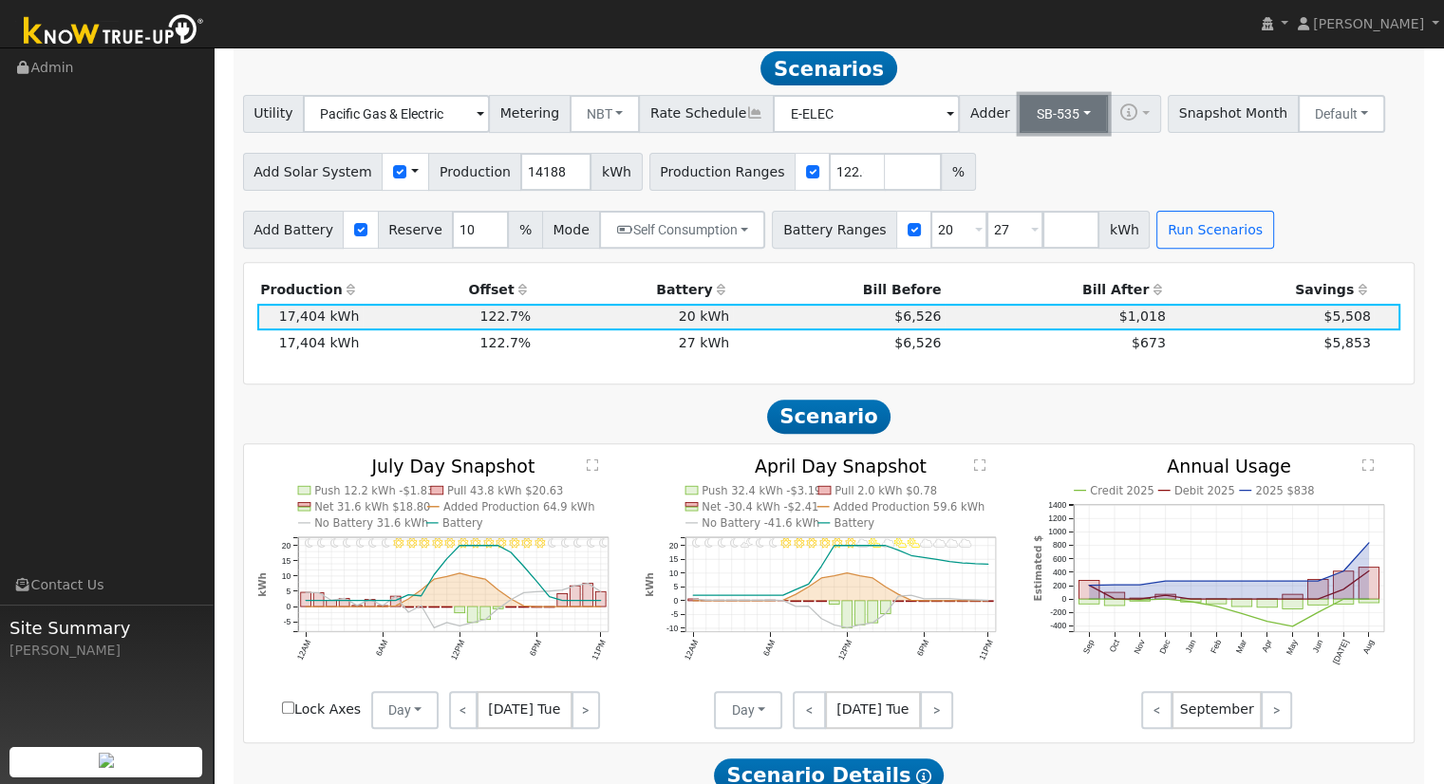
click at [1019, 112] on button "SB-535" at bounding box center [1063, 114] width 88 height 38
click at [1043, 196] on link "ACC Plus" at bounding box center [1048, 182] width 132 height 27
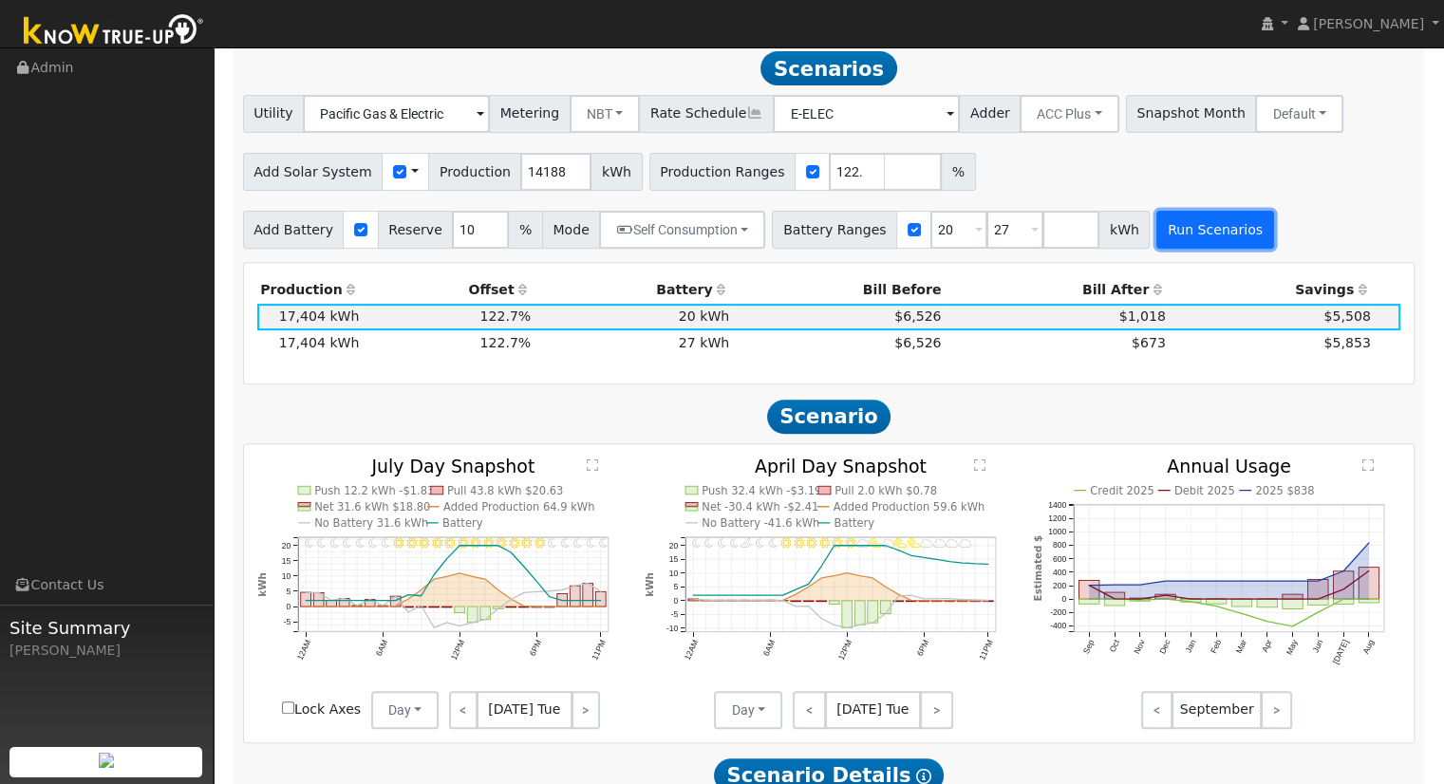
click at [1166, 234] on button "Run Scenarios" at bounding box center [1214, 230] width 117 height 38
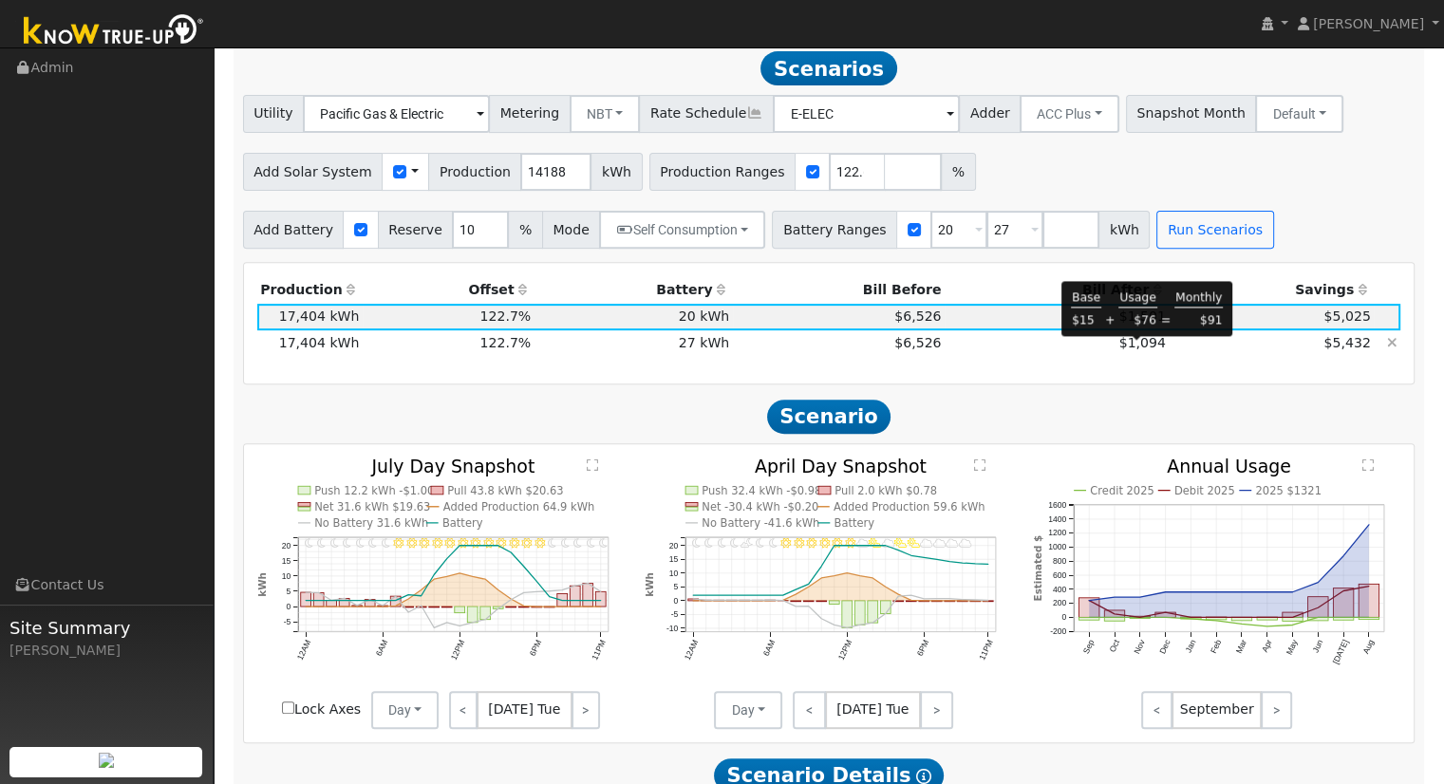
click at [1139, 350] on span "$1,094" at bounding box center [1142, 342] width 47 height 15
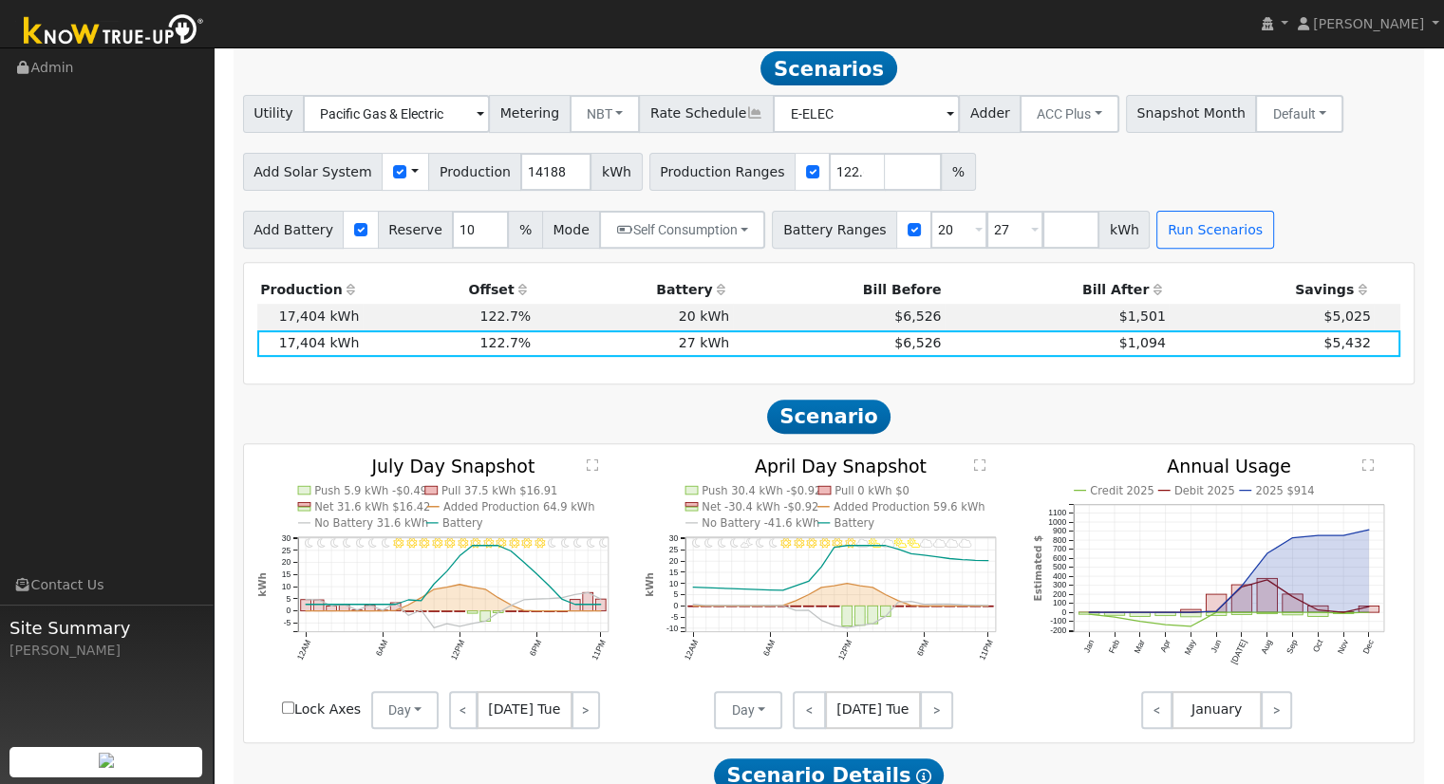
click at [1289, 220] on div "Add Battery Reserve 10 % Mode Self Consumption Self Consumption Peak Savings AC…" at bounding box center [828, 226] width 1179 height 45
click at [930, 236] on input "20" at bounding box center [958, 230] width 57 height 38
type input "27"
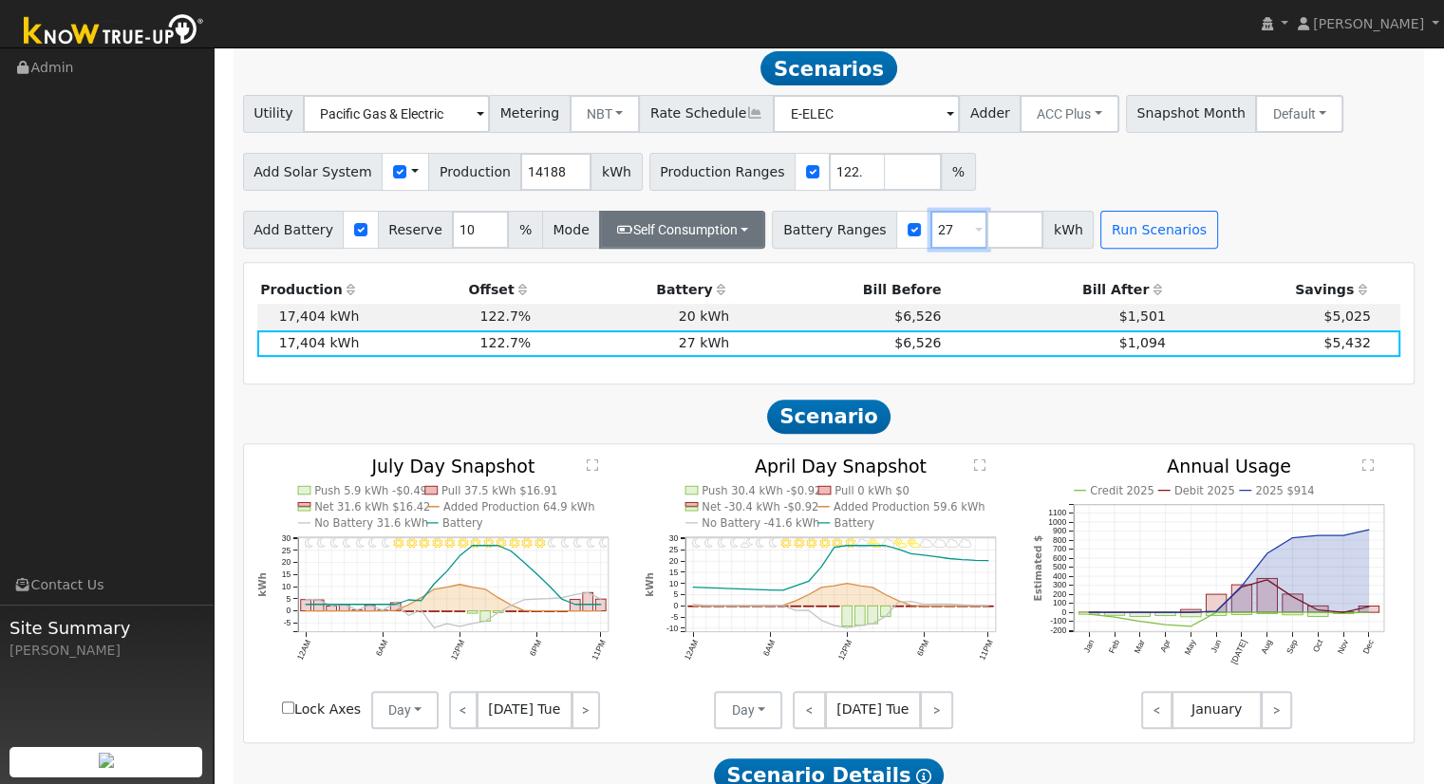
type input "27"
click at [698, 249] on button "Self Consumption" at bounding box center [682, 230] width 166 height 38
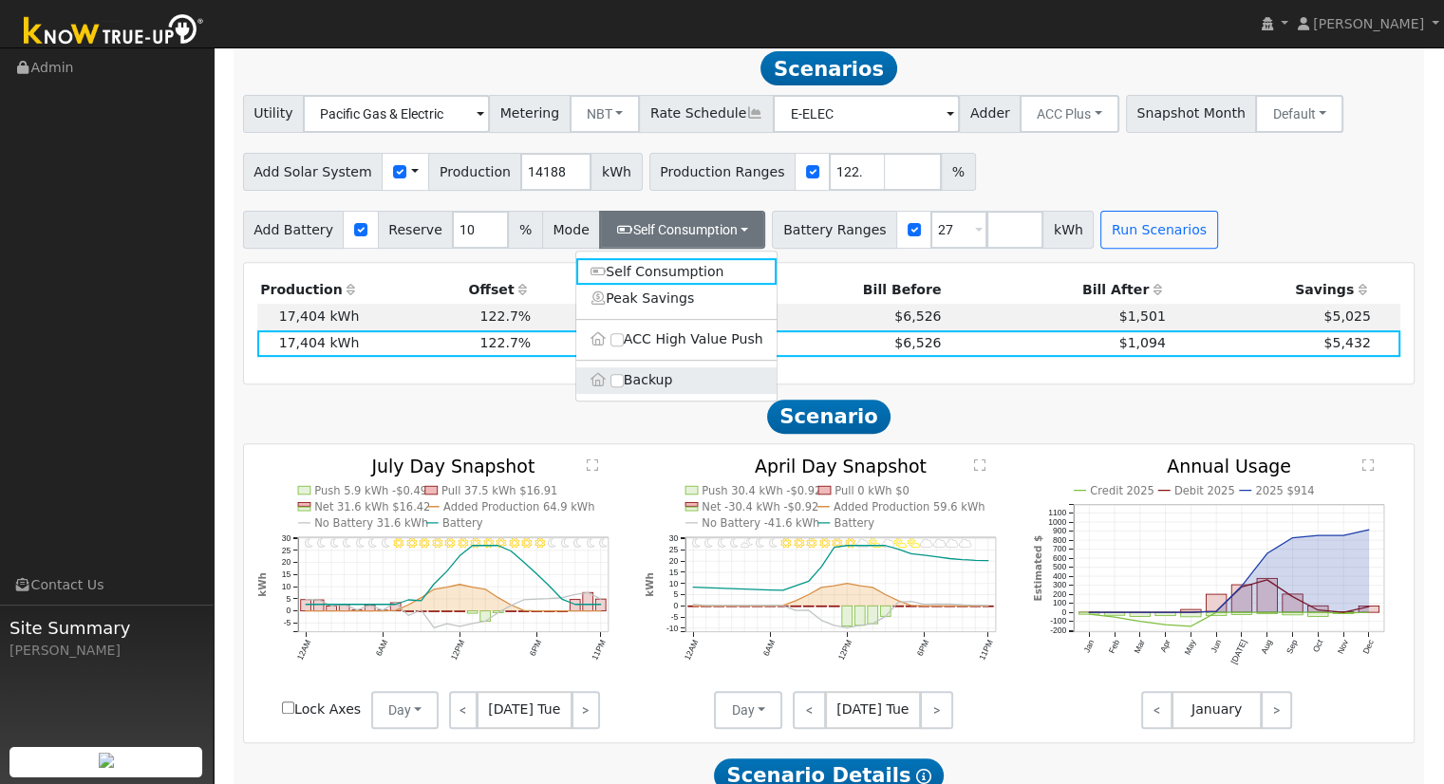
click at [645, 383] on label "Backup" at bounding box center [676, 380] width 200 height 27
click at [624, 383] on input "Backup" at bounding box center [616, 380] width 13 height 13
type input "20"
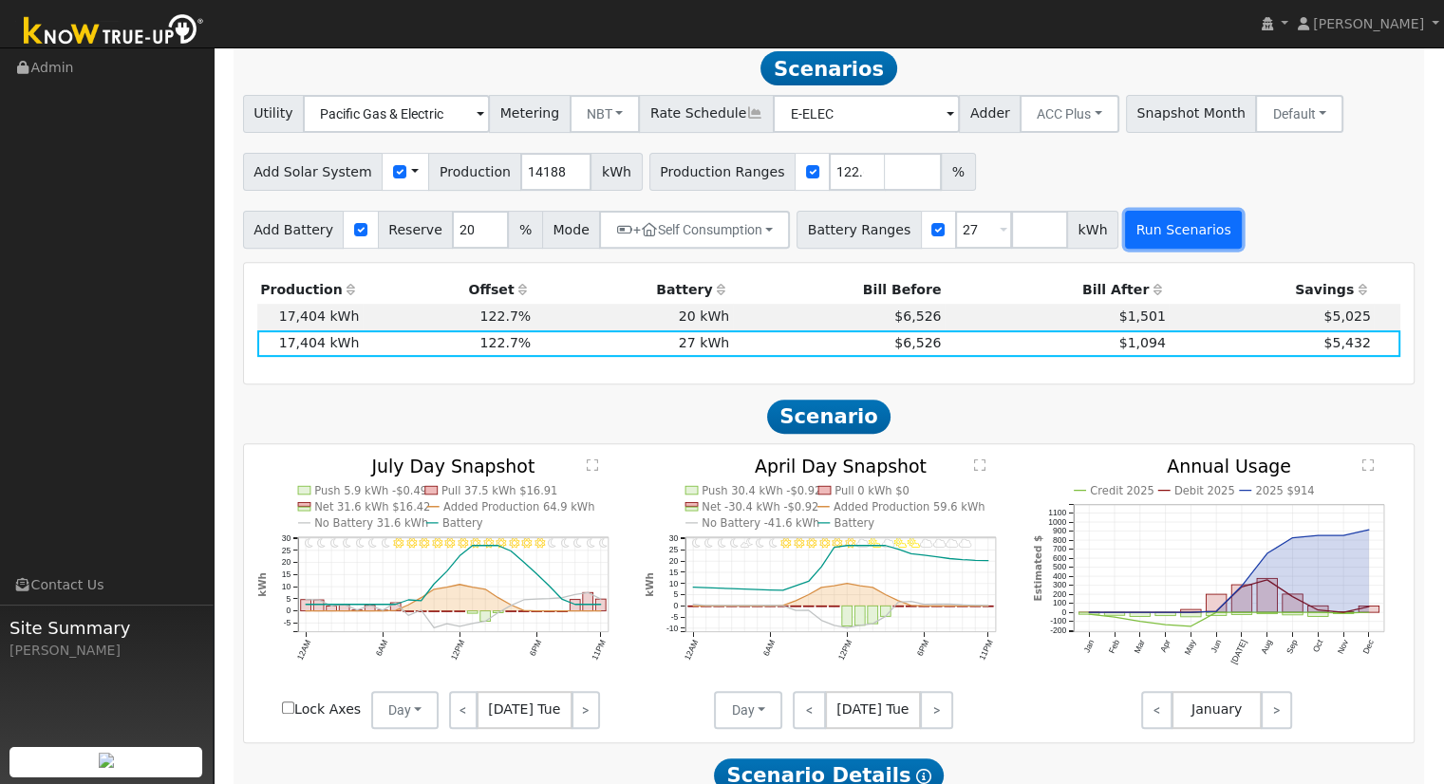
click at [1139, 239] on button "Run Scenarios" at bounding box center [1183, 230] width 117 height 38
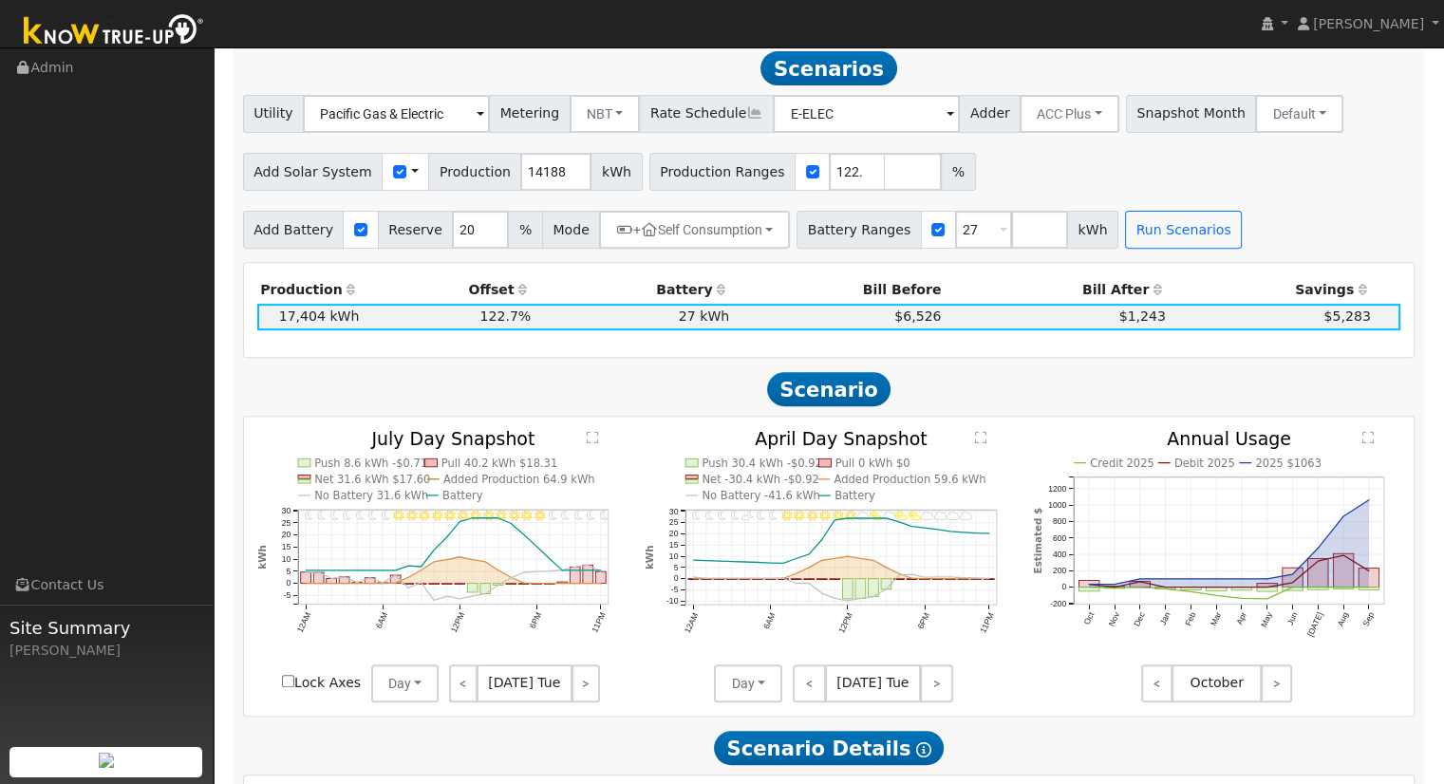
click at [1072, 174] on div "Add Solar System Use CSV Data Production 14188 kWh Production Ranges 122.667043…" at bounding box center [828, 168] width 1179 height 45
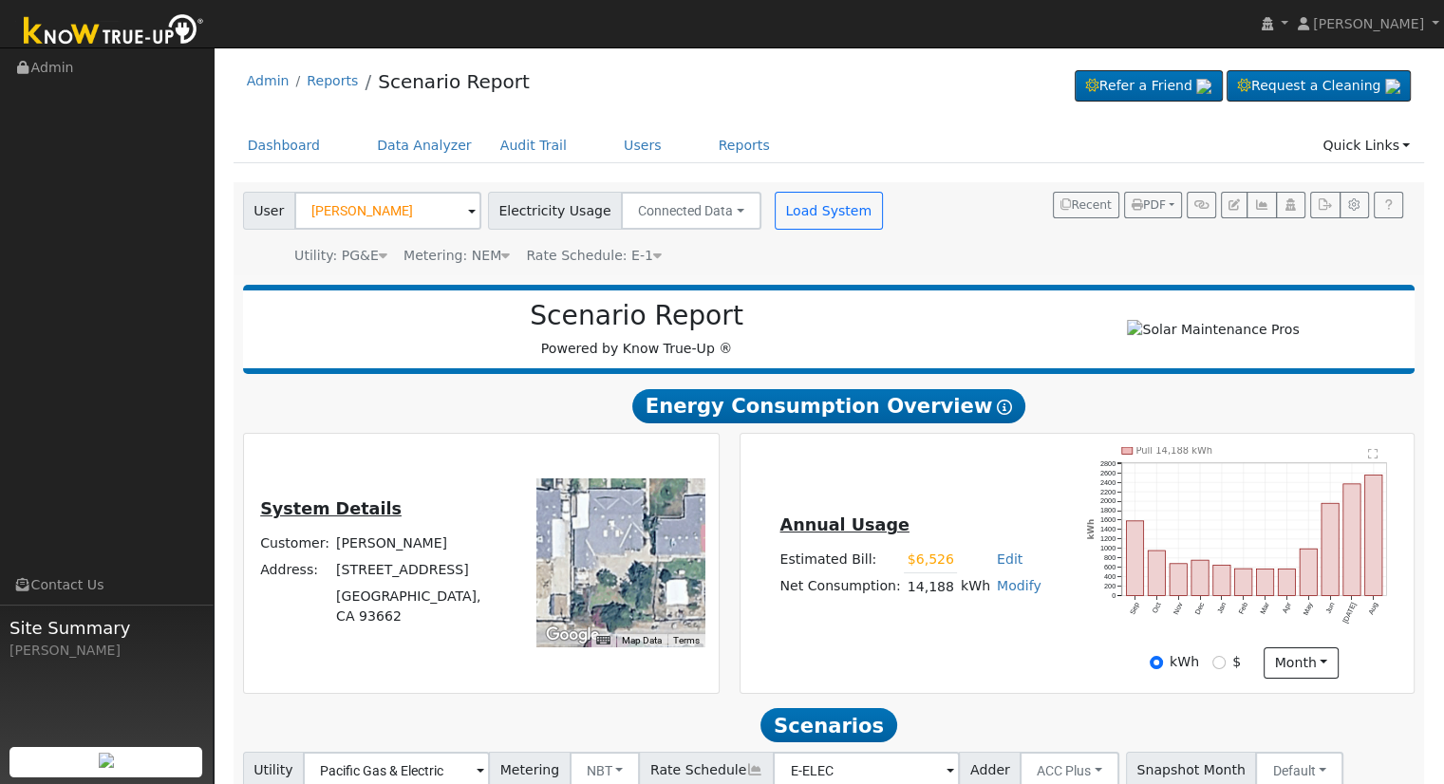
scroll to position [285, 0]
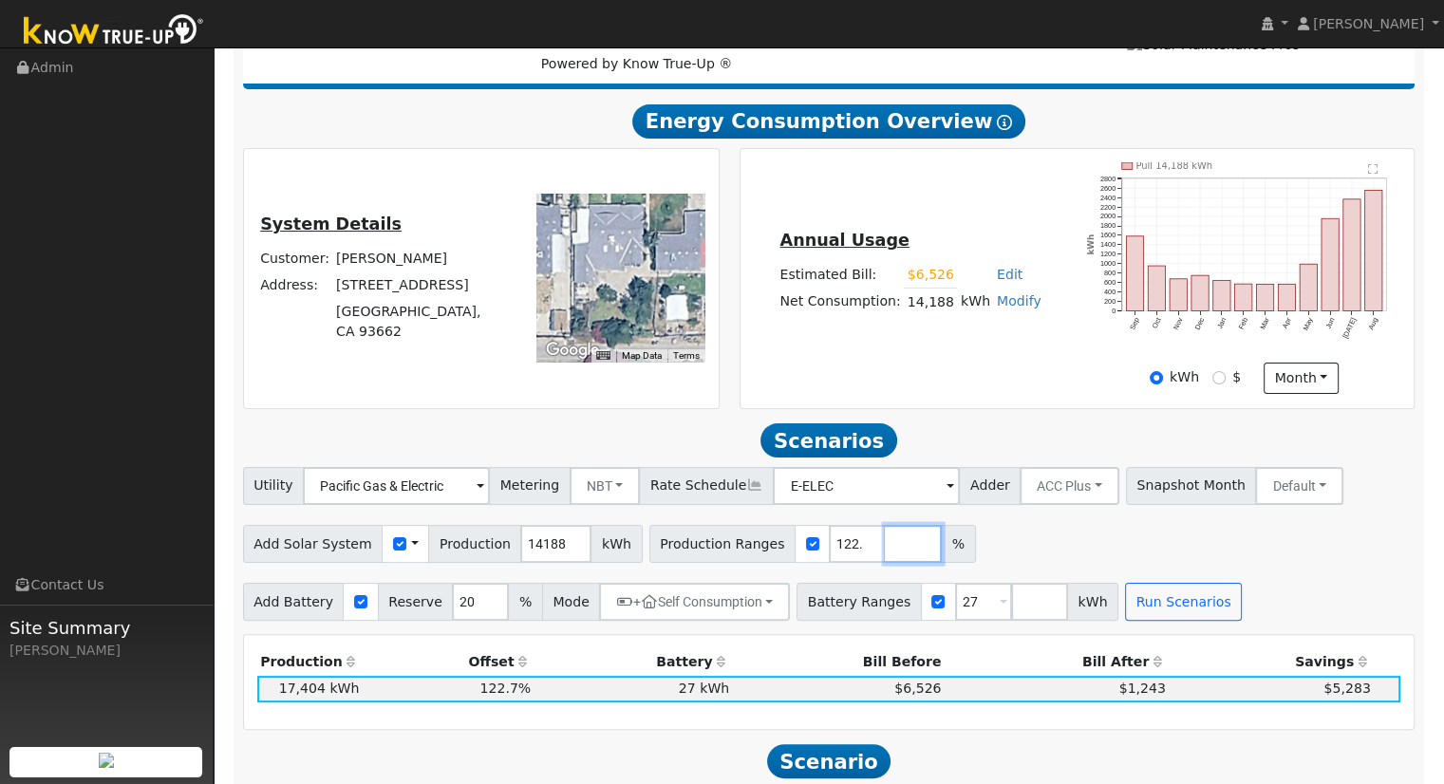
click at [885, 545] on input "number" at bounding box center [913, 544] width 57 height 38
type input "130.413025"
click at [1011, 596] on input "number" at bounding box center [1039, 602] width 57 height 38
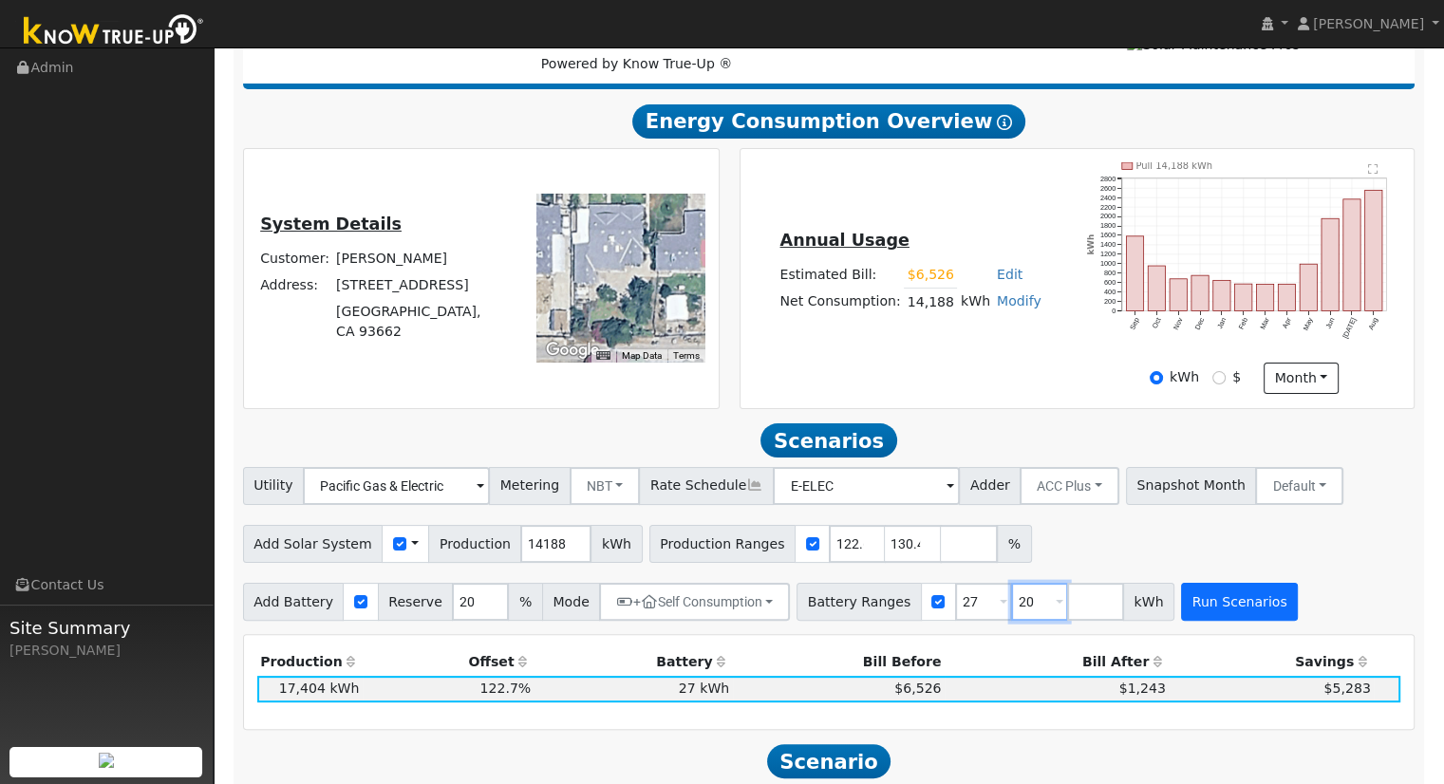
type input "20"
type input "27"
click at [1194, 601] on button "Run Scenarios" at bounding box center [1239, 602] width 117 height 38
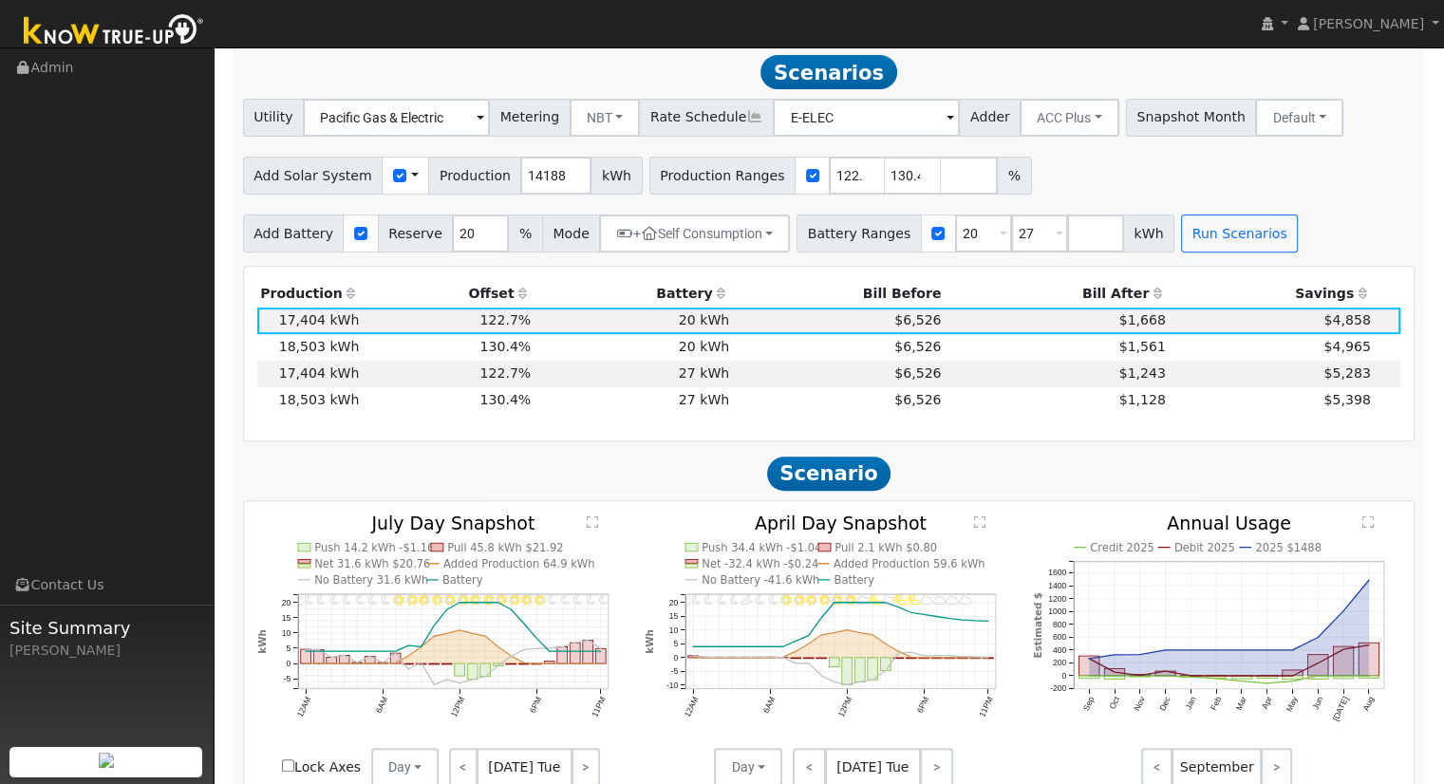
scroll to position [657, 0]
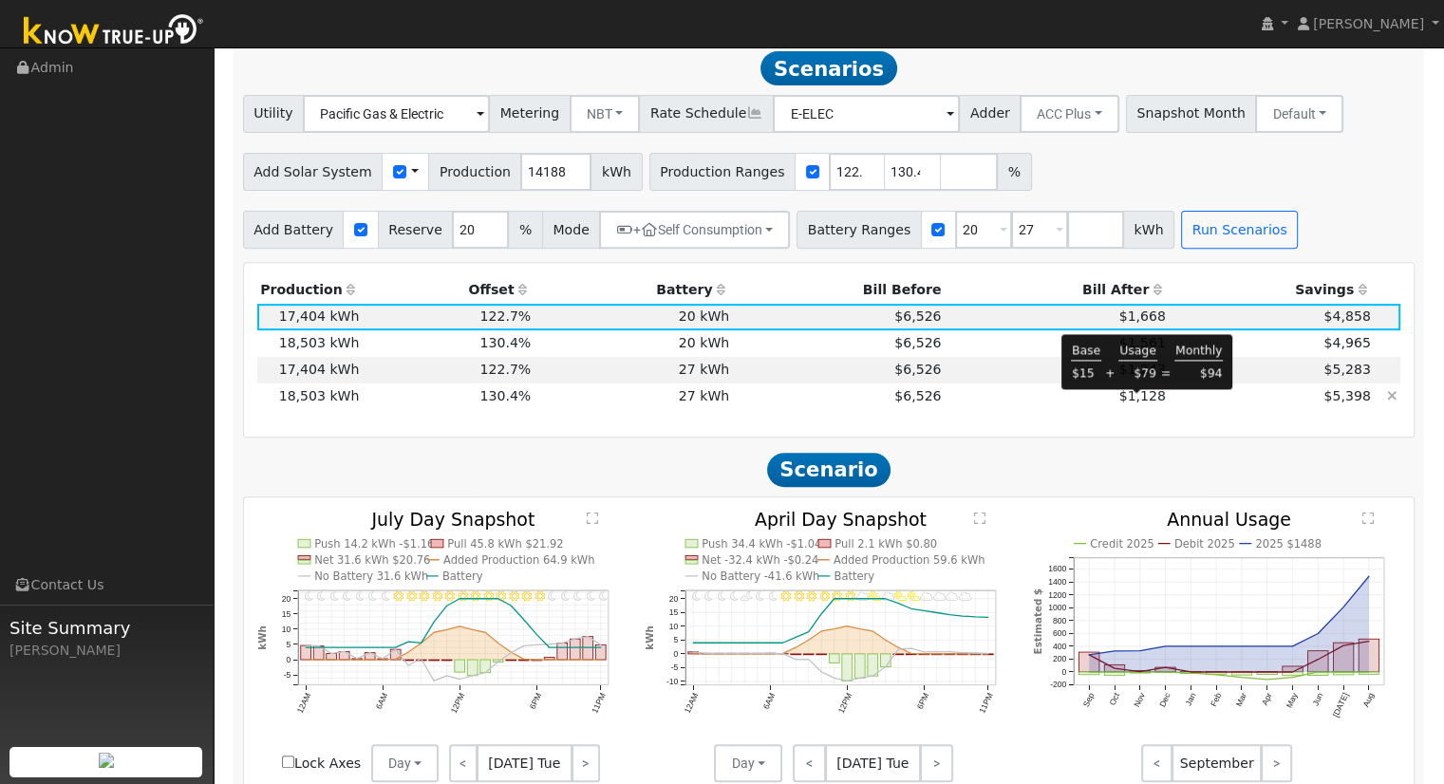
click at [1141, 402] on span "$1,128" at bounding box center [1142, 395] width 47 height 15
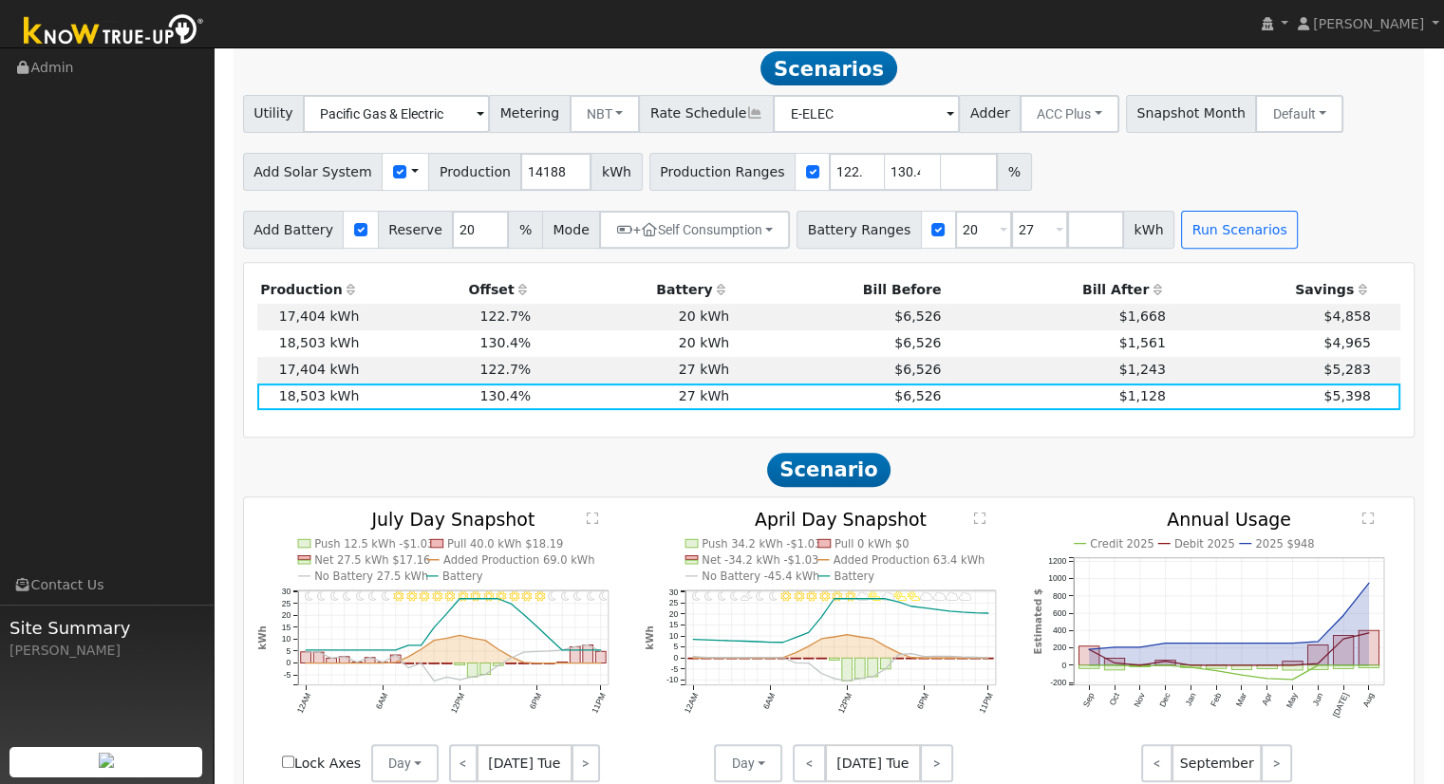
click at [1079, 72] on h2 "Scenarios Scenario" at bounding box center [829, 68] width 1172 height 35
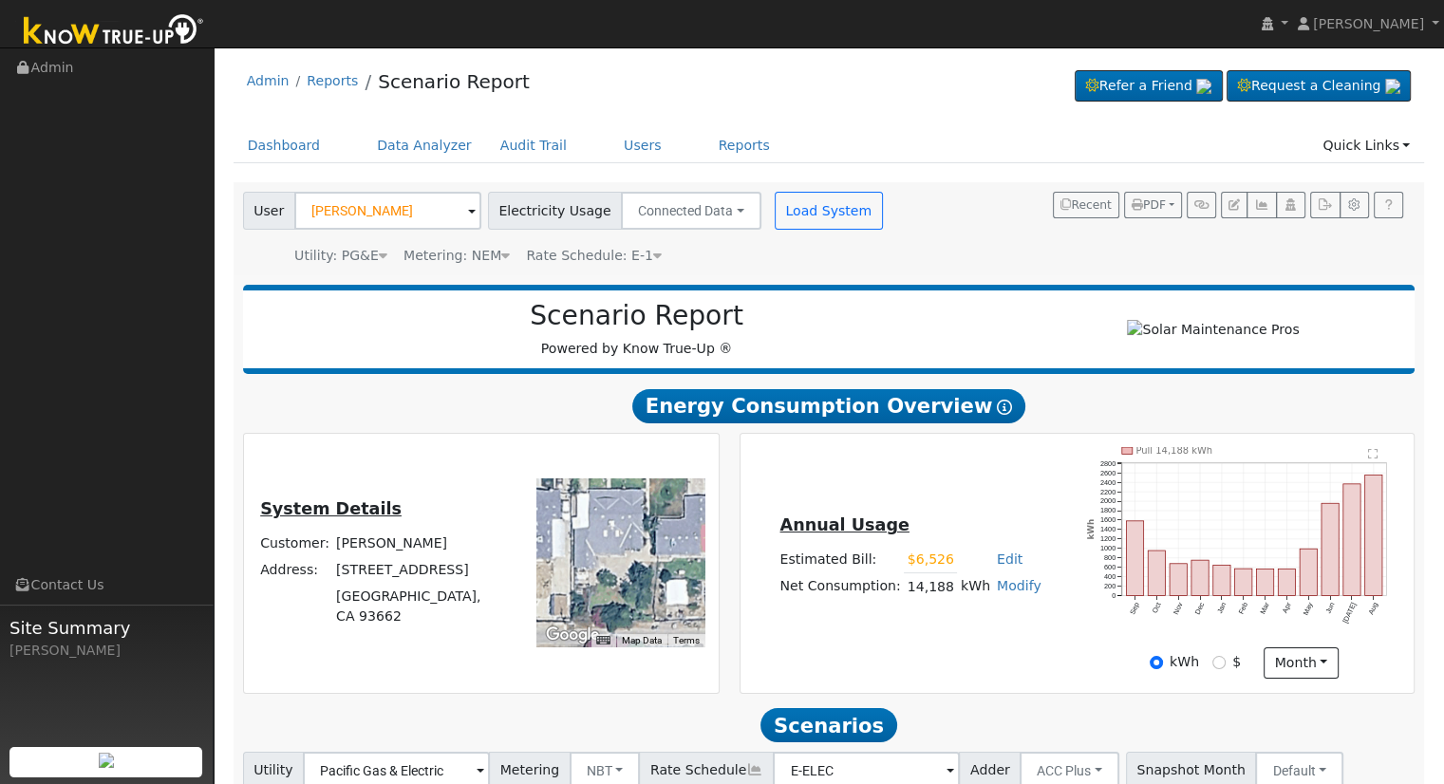
click at [923, 264] on div "User Sally Guerra Account Default Account Default Account 2225 Park Street, Sel…" at bounding box center [825, 225] width 1172 height 81
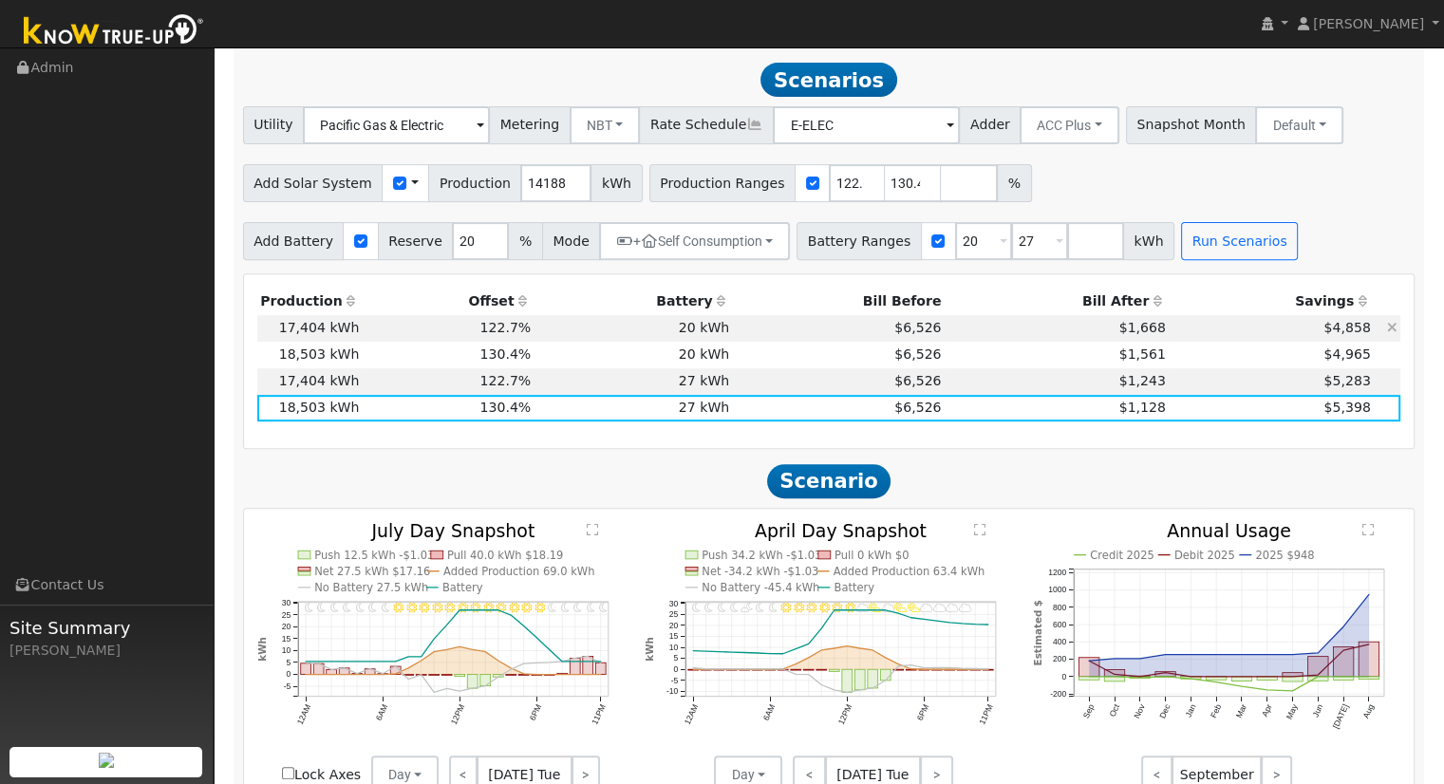
scroll to position [570, 0]
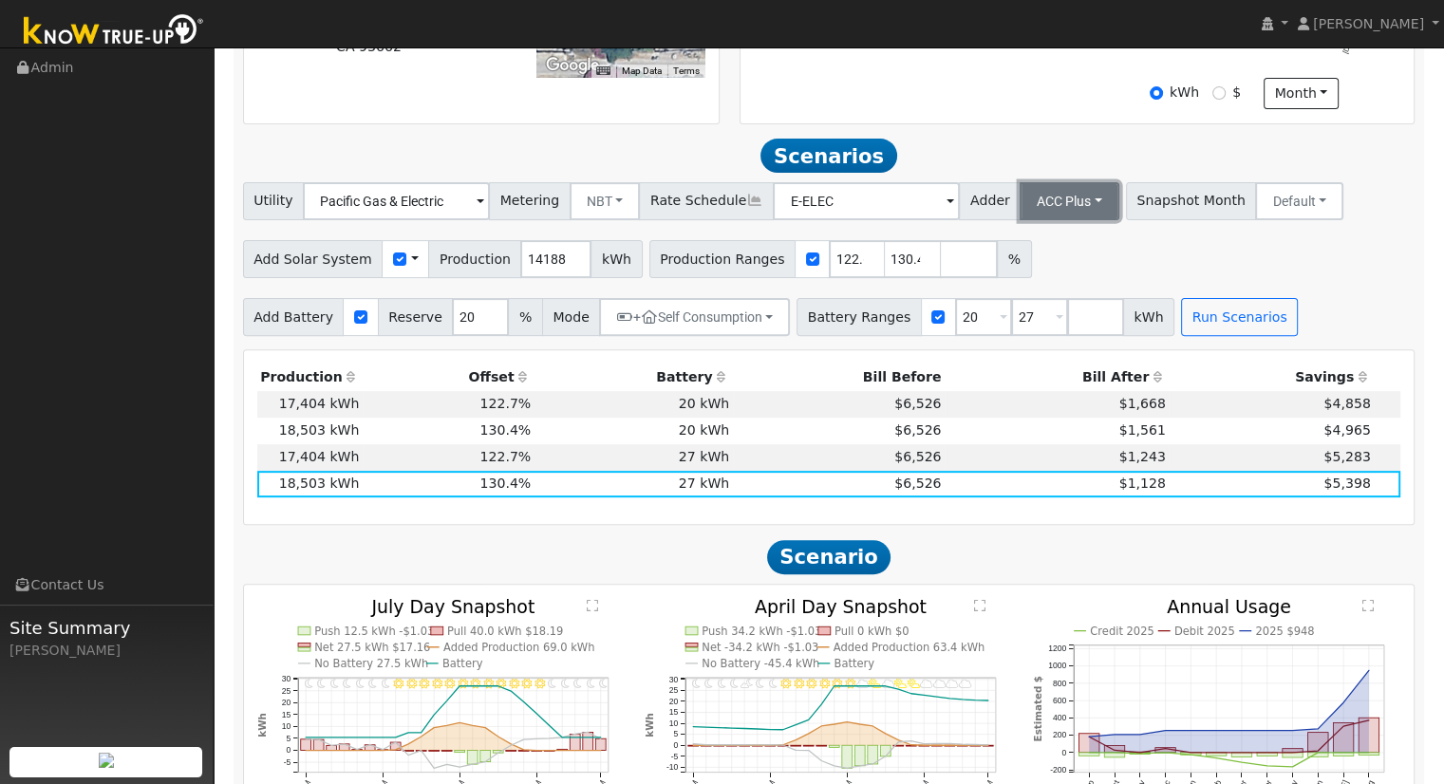
click at [1051, 212] on button "ACC Plus" at bounding box center [1069, 201] width 100 height 38
click at [1039, 305] on link "SB-535" at bounding box center [1048, 296] width 132 height 27
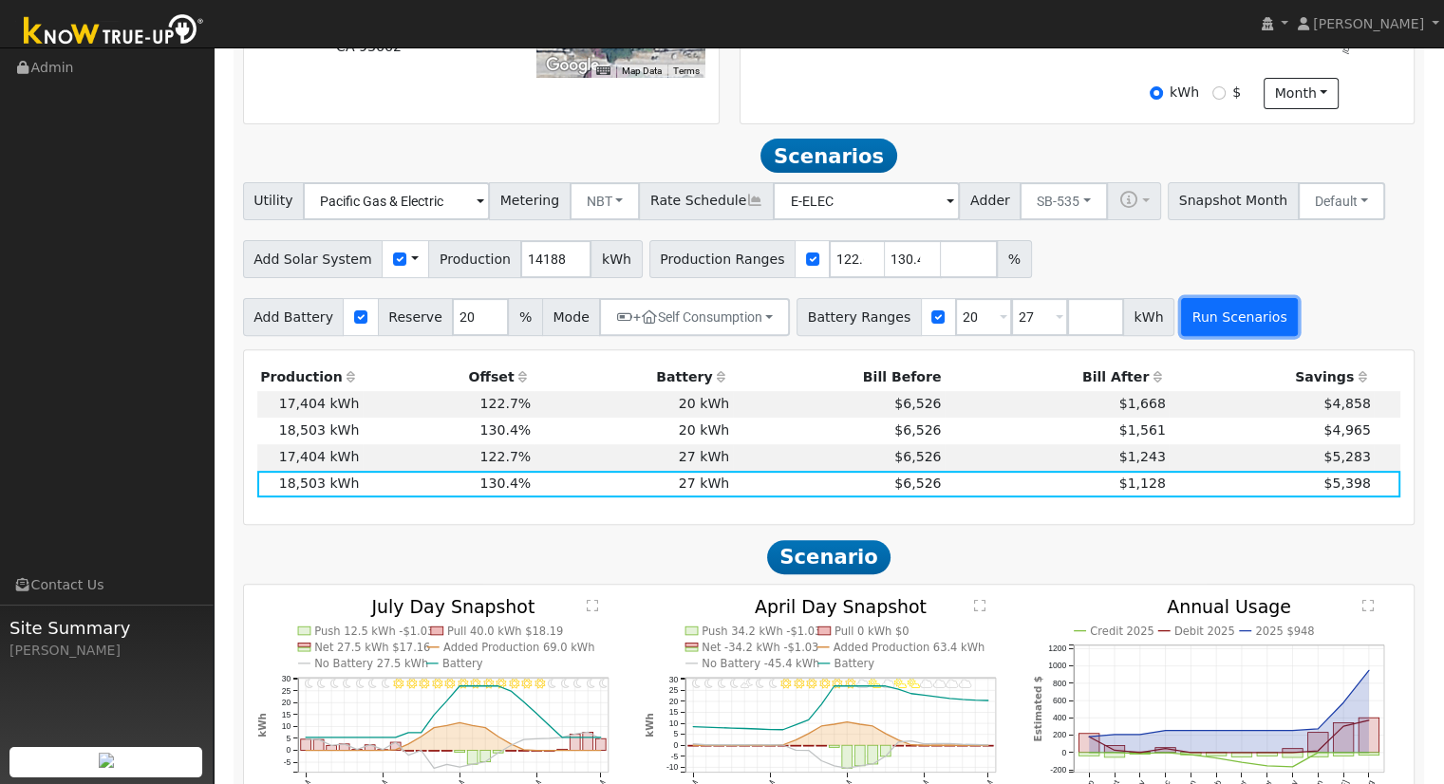
click at [1184, 326] on button "Run Scenarios" at bounding box center [1239, 317] width 117 height 38
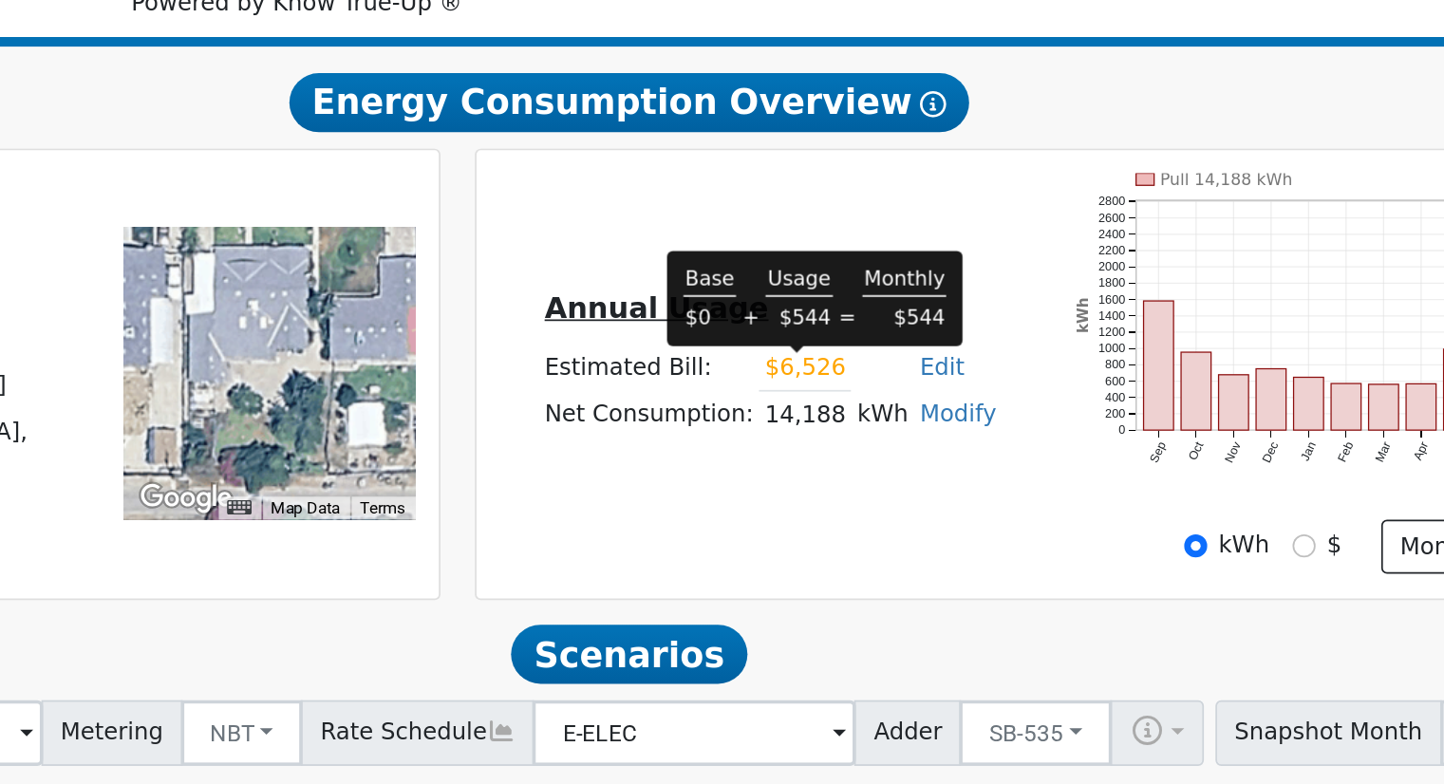
scroll to position [28, 0]
